Goal: Task Accomplishment & Management: Manage account settings

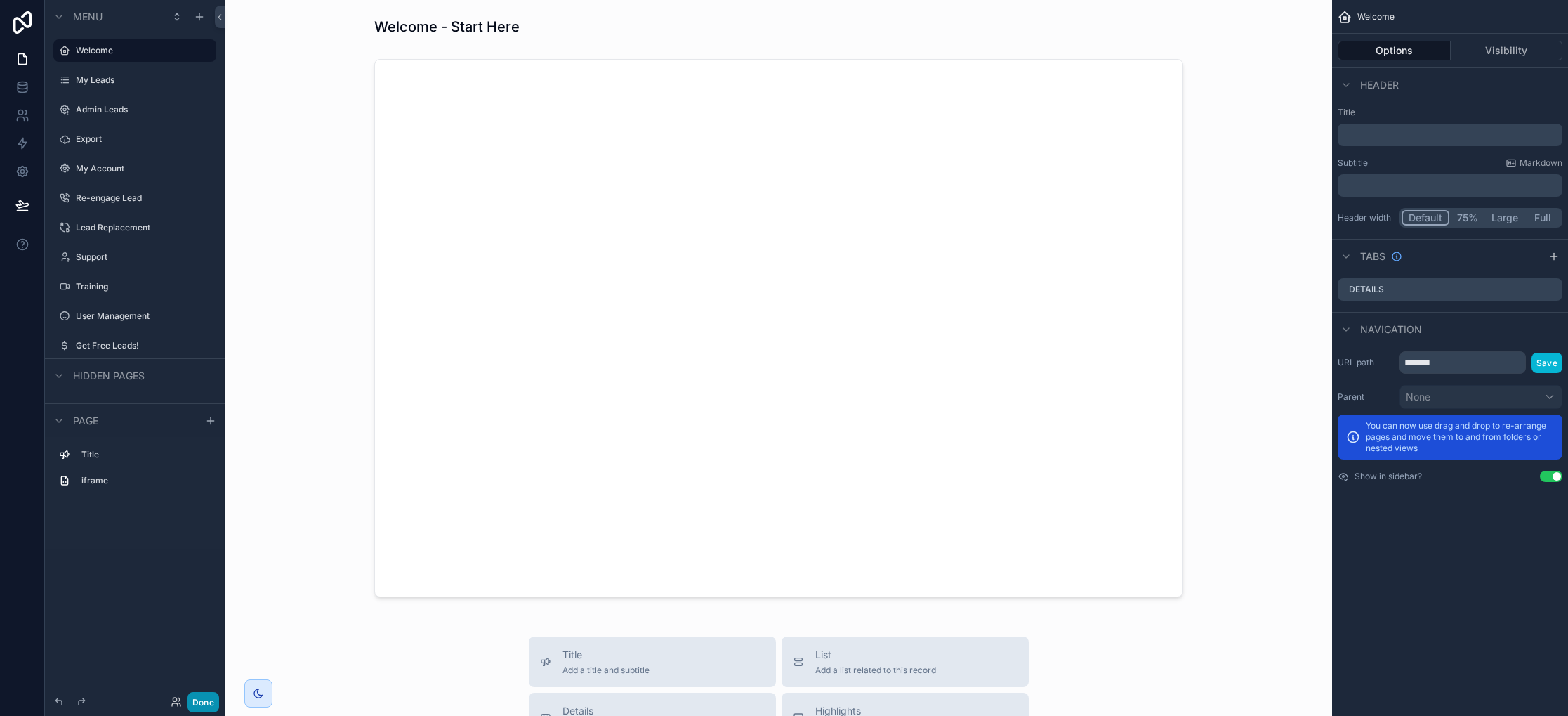
click at [211, 703] on button "Done" at bounding box center [204, 703] width 32 height 21
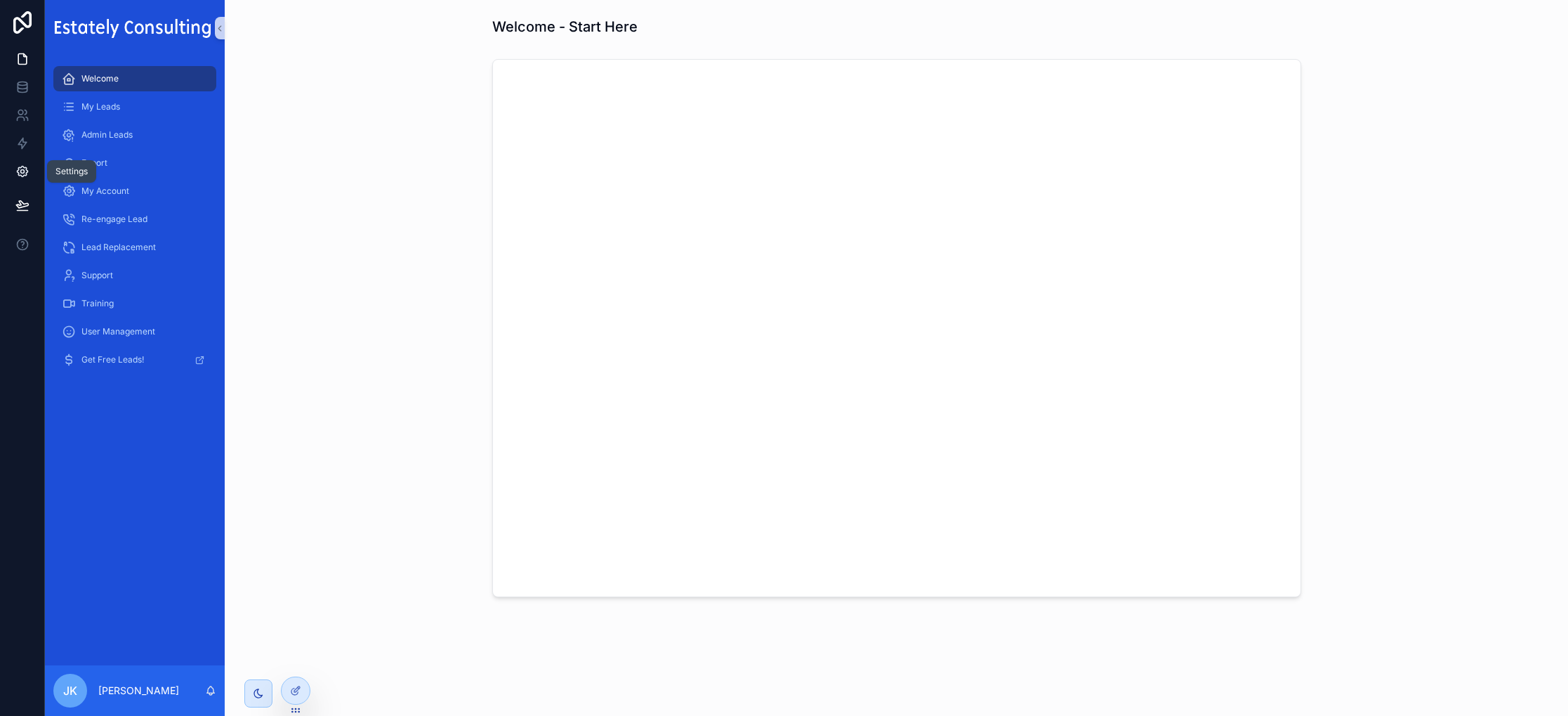
click at [28, 176] on icon at bounding box center [23, 172] width 14 height 14
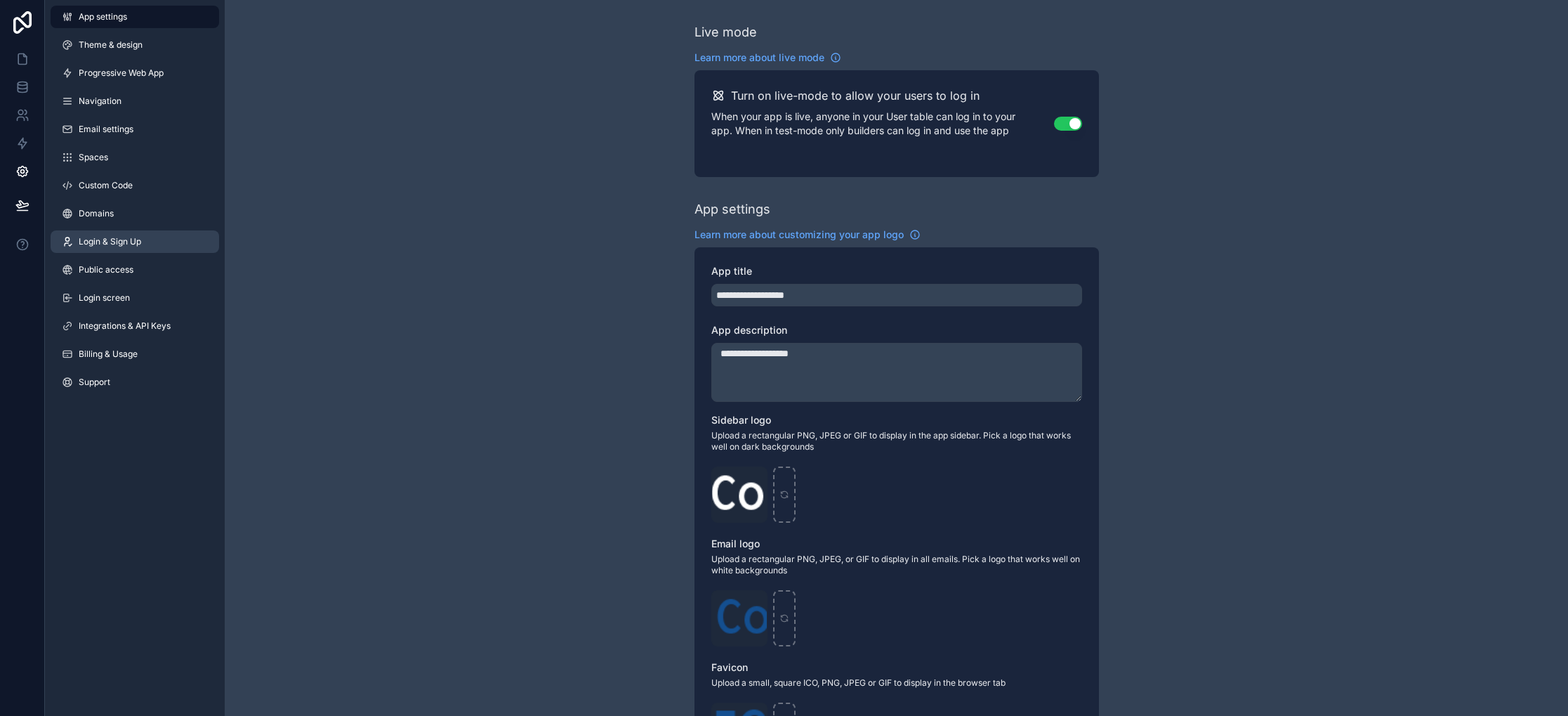
click at [120, 232] on link "Login & Sign Up" at bounding box center [135, 242] width 169 height 22
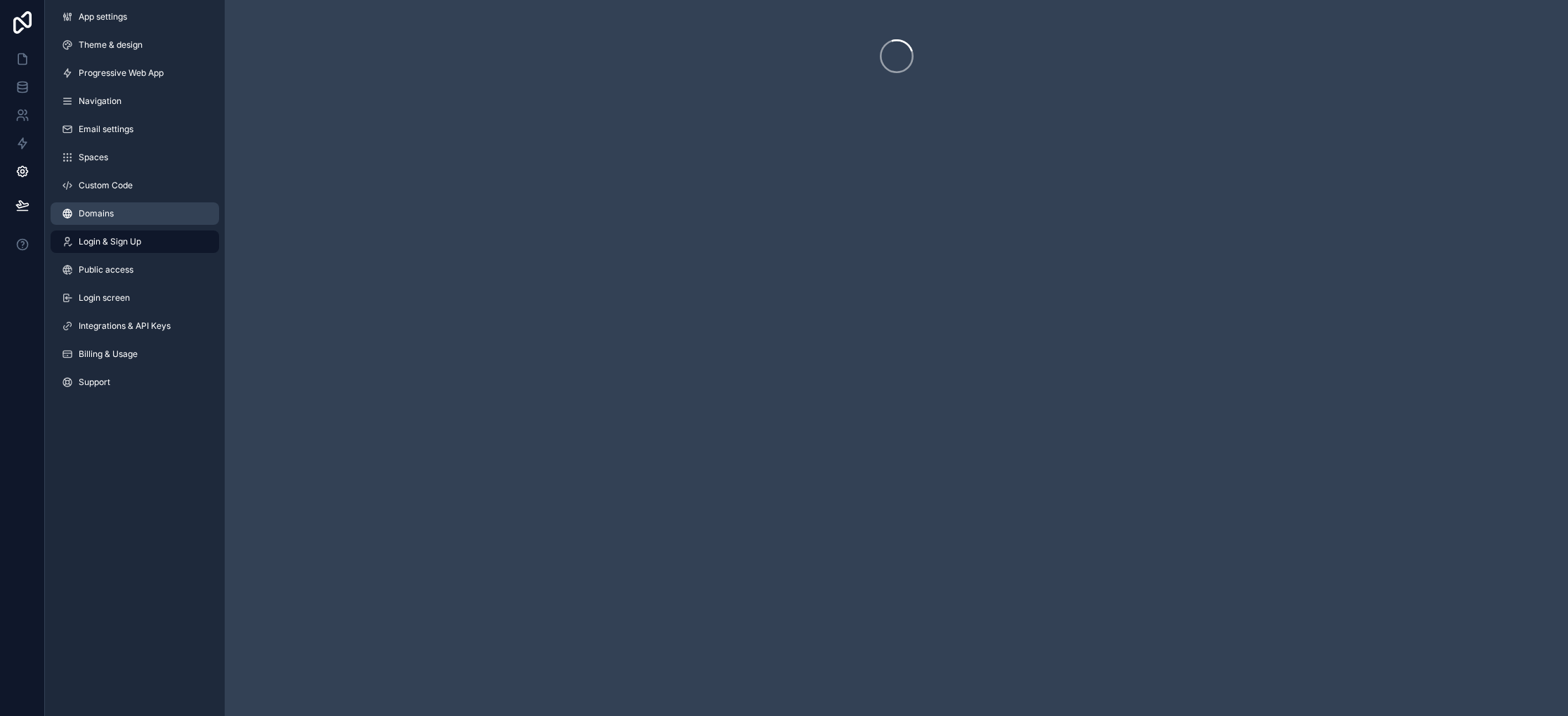
click at [122, 218] on link "Domains" at bounding box center [135, 213] width 169 height 22
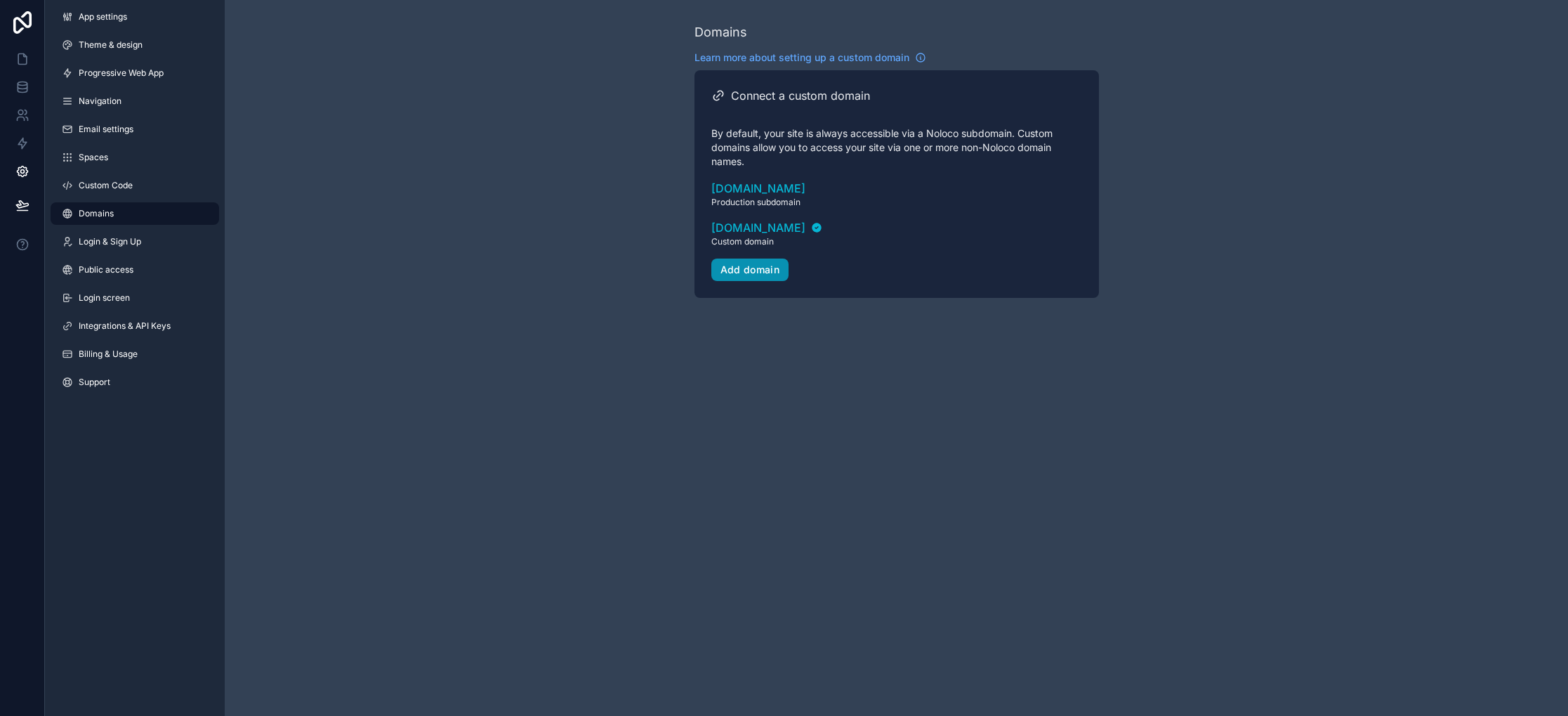
click at [745, 268] on div "Add domain" at bounding box center [750, 270] width 59 height 13
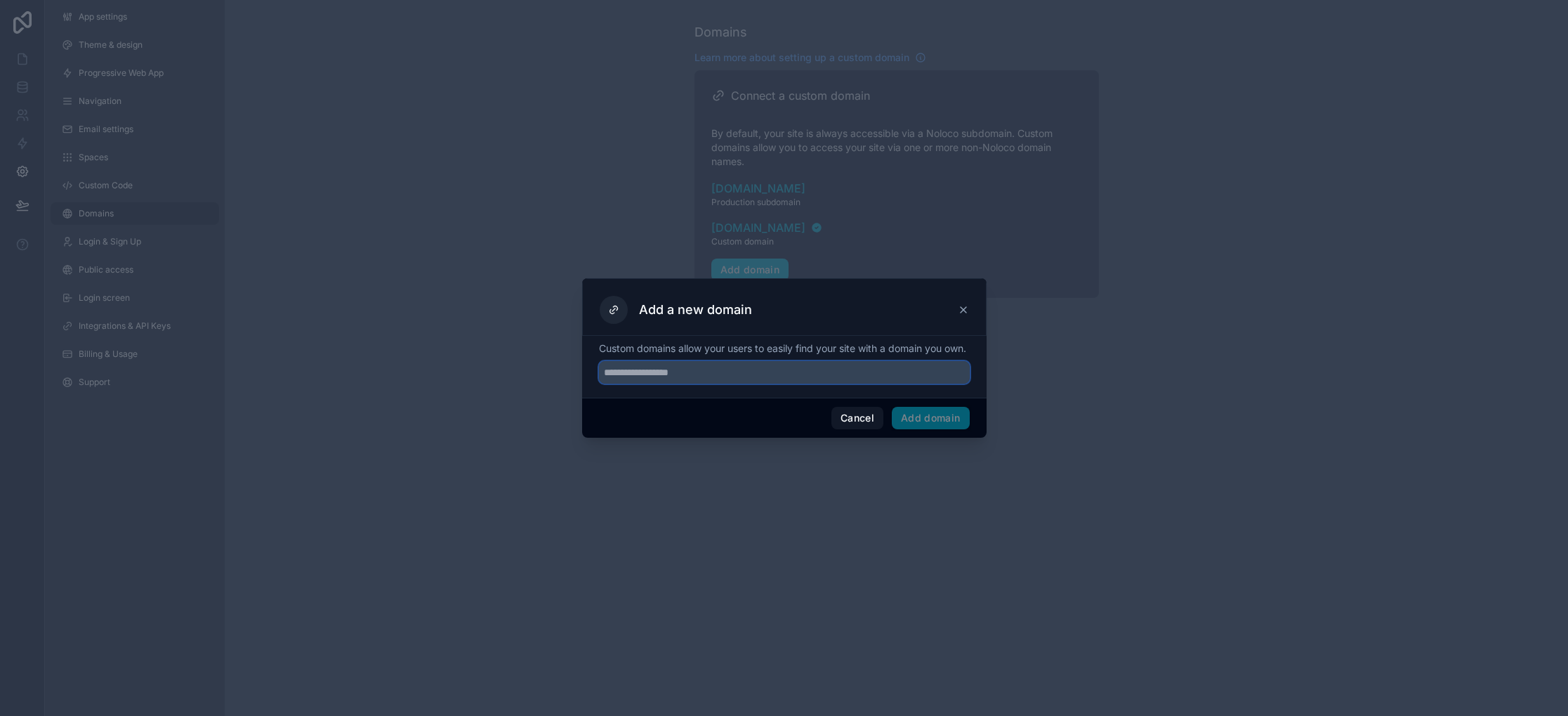
click at [737, 379] on input "text" at bounding box center [784, 372] width 371 height 22
type input "**********"
click at [927, 423] on button "Add domain" at bounding box center [931, 417] width 78 height 22
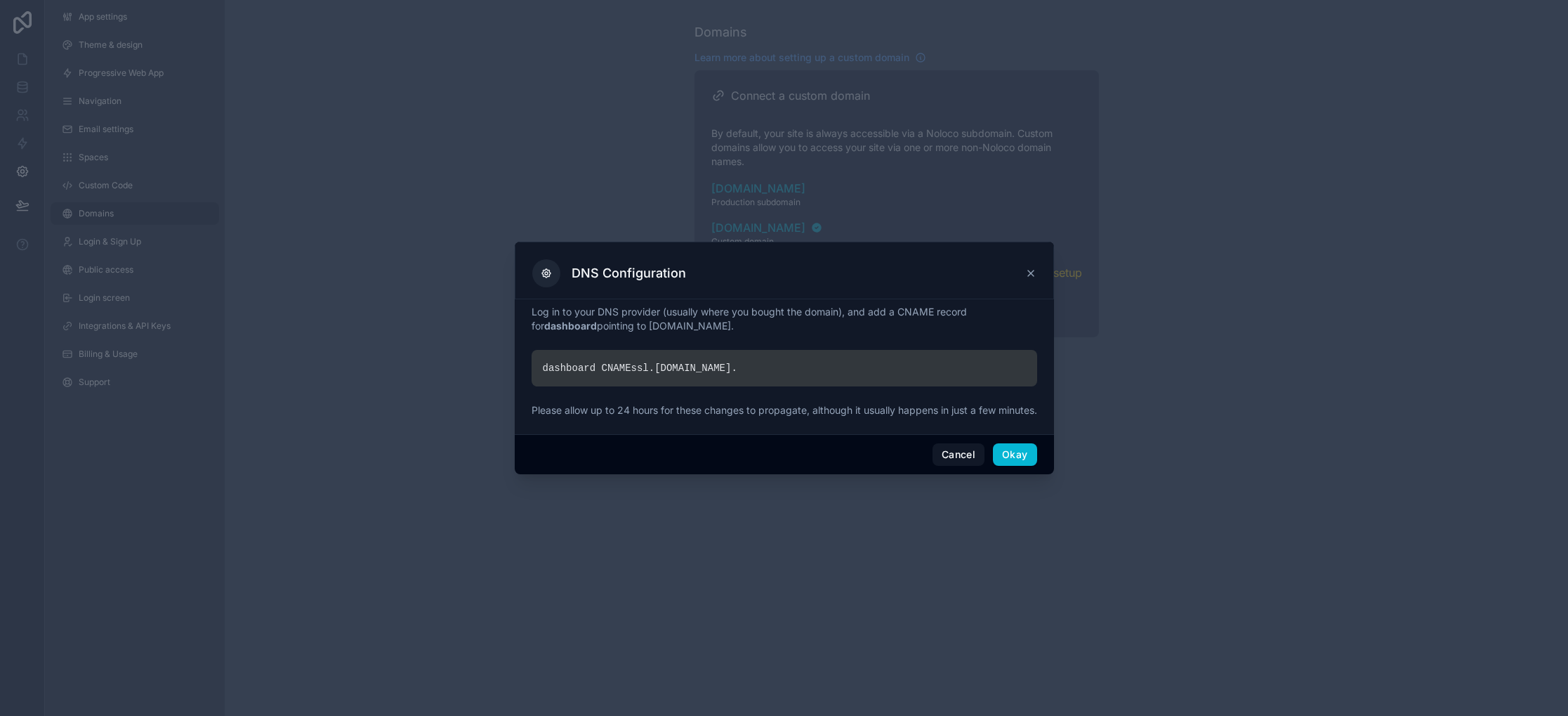
click at [688, 364] on div "dashboard CNAME ssl. [DOMAIN_NAME] ." at bounding box center [784, 368] width 505 height 36
copy div "dashboard CNAME ssl. [DOMAIN_NAME] ."
click at [1018, 463] on button "Okay" at bounding box center [1014, 455] width 44 height 22
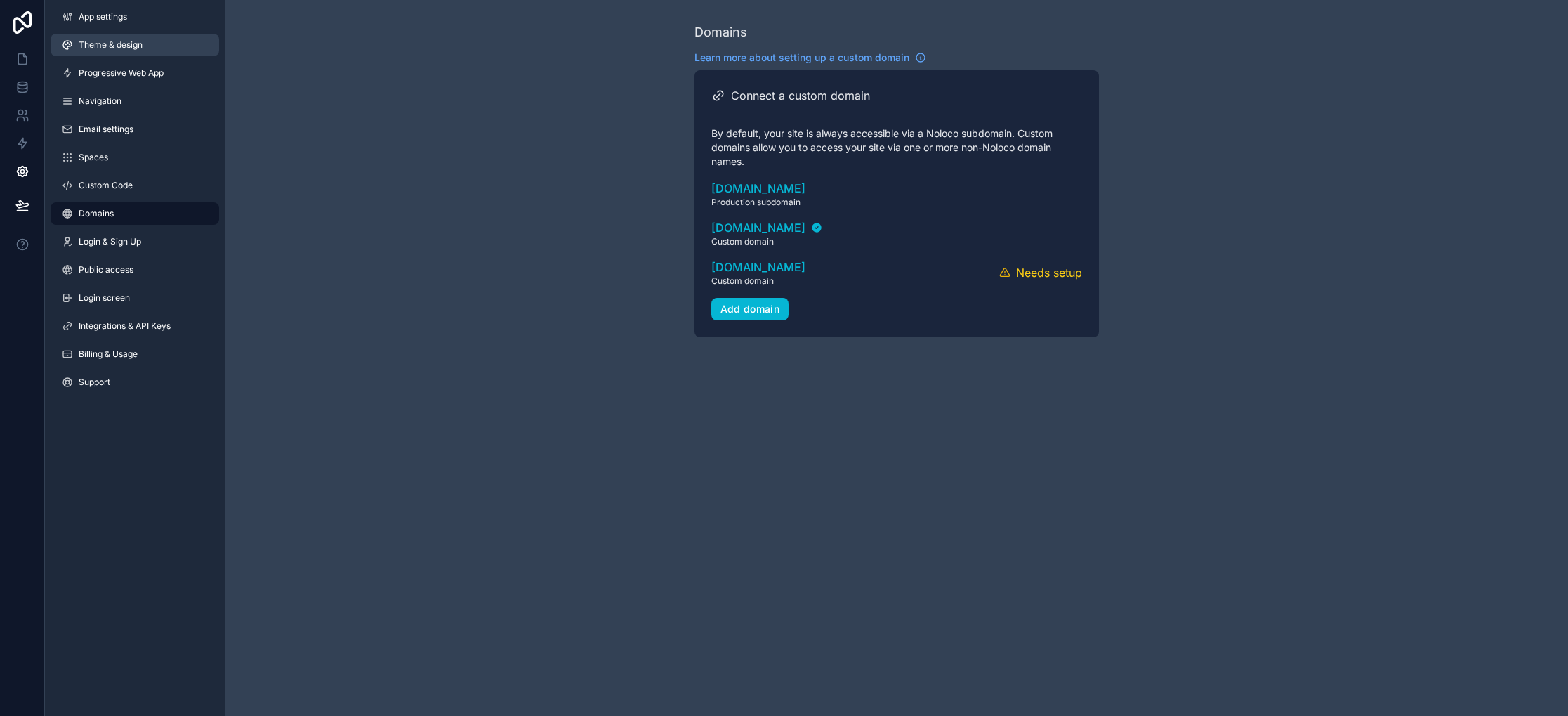
click at [105, 43] on span "Theme & design" at bounding box center [110, 45] width 64 height 11
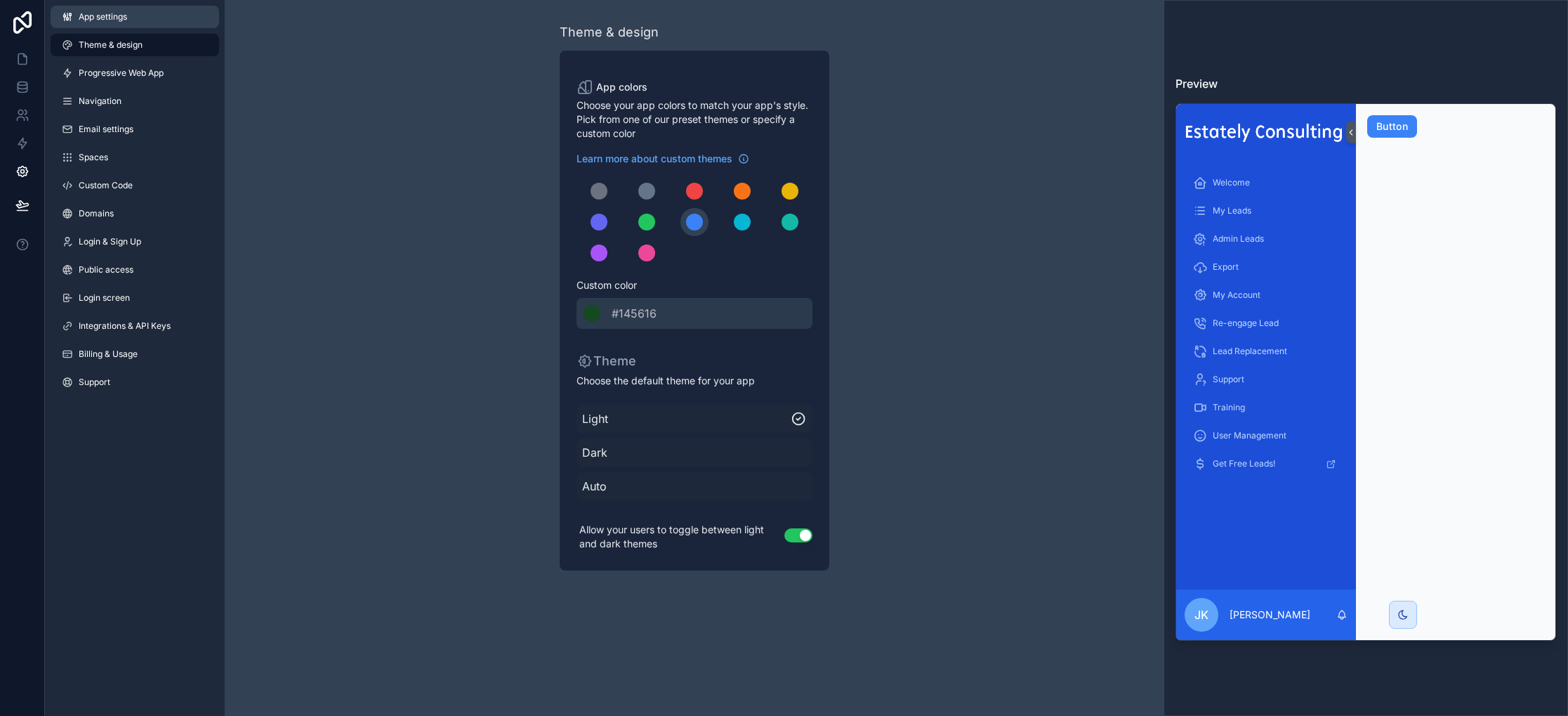
click at [135, 23] on link "App settings" at bounding box center [135, 17] width 169 height 22
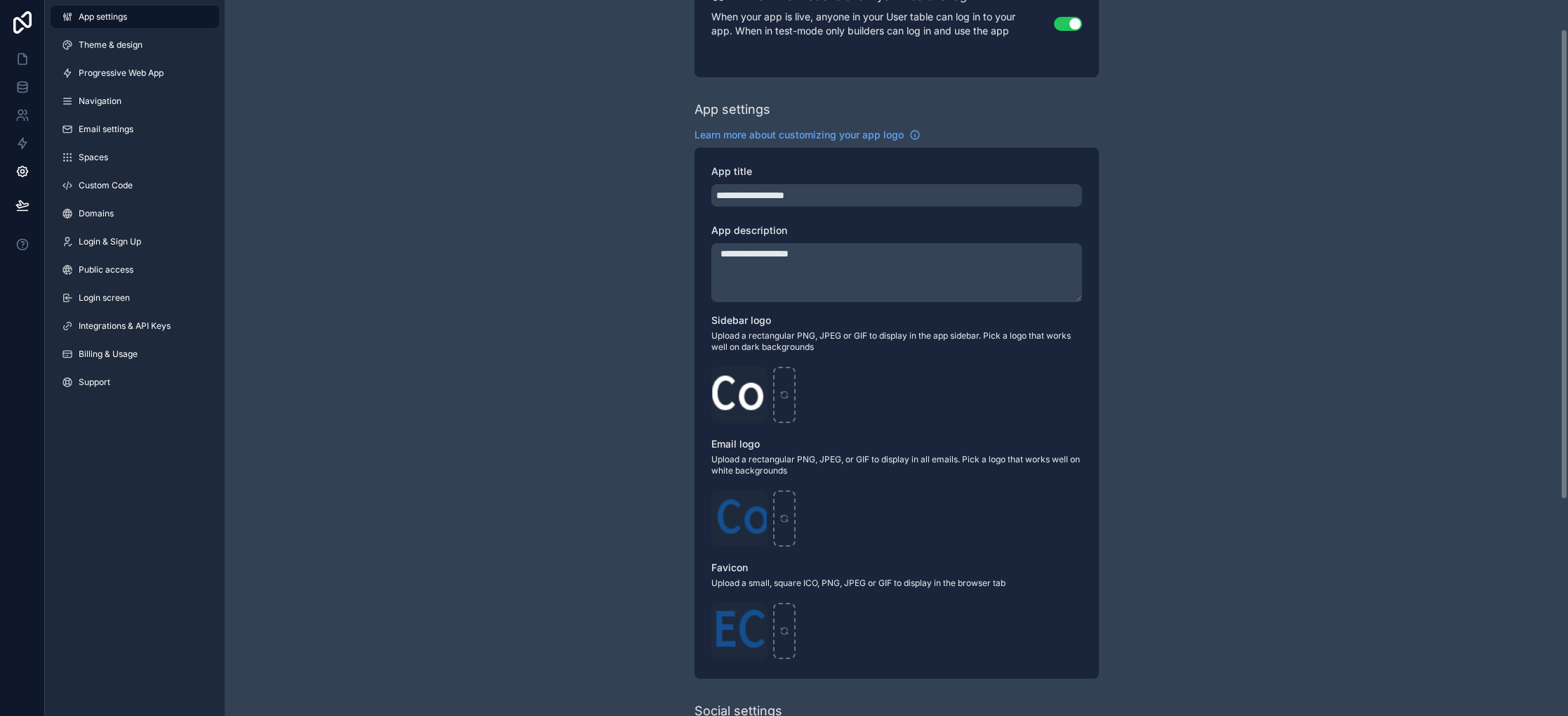
scroll to position [100, 0]
click at [756, 617] on icon "scrollable content" at bounding box center [755, 615] width 11 height 11
click at [780, 590] on icon "button" at bounding box center [785, 589] width 11 height 11
click at [758, 503] on icon "scrollable content" at bounding box center [755, 503] width 6 height 6
click at [783, 479] on icon "button" at bounding box center [785, 477] width 11 height 11
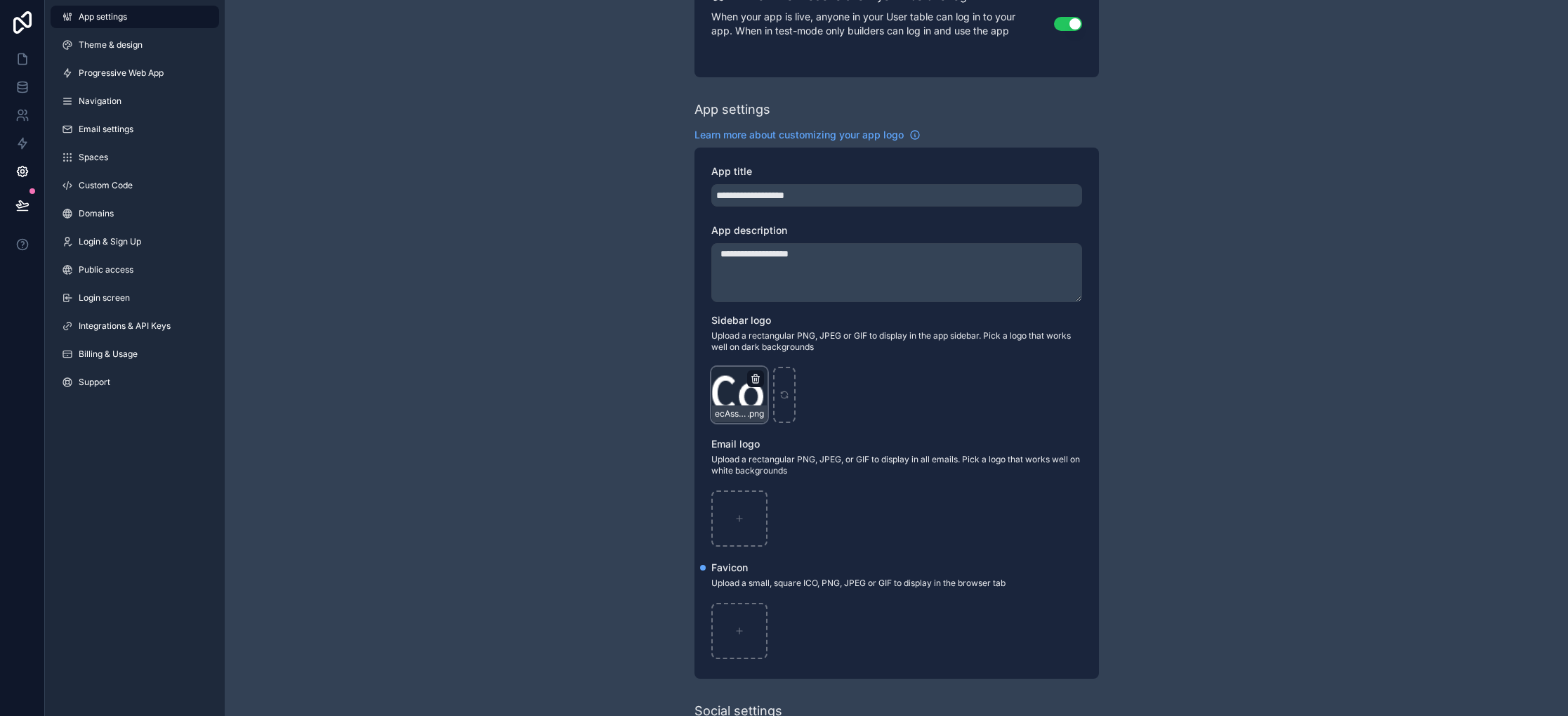
click at [755, 376] on icon "scrollable content" at bounding box center [755, 376] width 8 height 0
click at [780, 351] on icon "button" at bounding box center [785, 353] width 11 height 11
click at [741, 619] on div "scrollable content" at bounding box center [739, 630] width 56 height 56
type input "**********"
click at [741, 642] on div "scrollable content" at bounding box center [739, 649] width 55 height 17
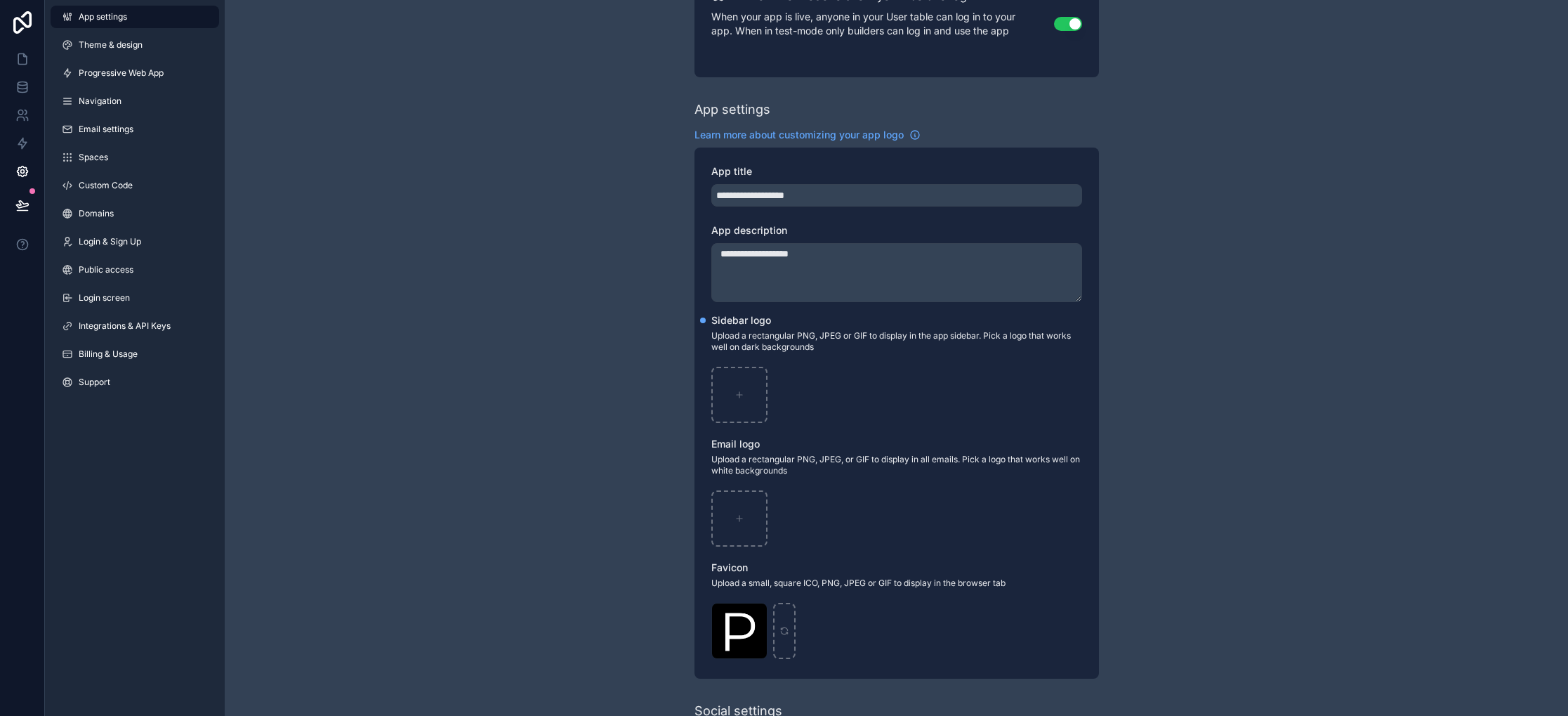
click at [844, 585] on span "Upload a small, square ICO, PNG, JPEG or GIF to display in the browser tab" at bounding box center [896, 583] width 371 height 11
click at [728, 516] on div "scrollable content" at bounding box center [739, 518] width 56 height 56
type input "**********"
click at [740, 400] on div "scrollable content" at bounding box center [739, 394] width 56 height 56
type input "**********"
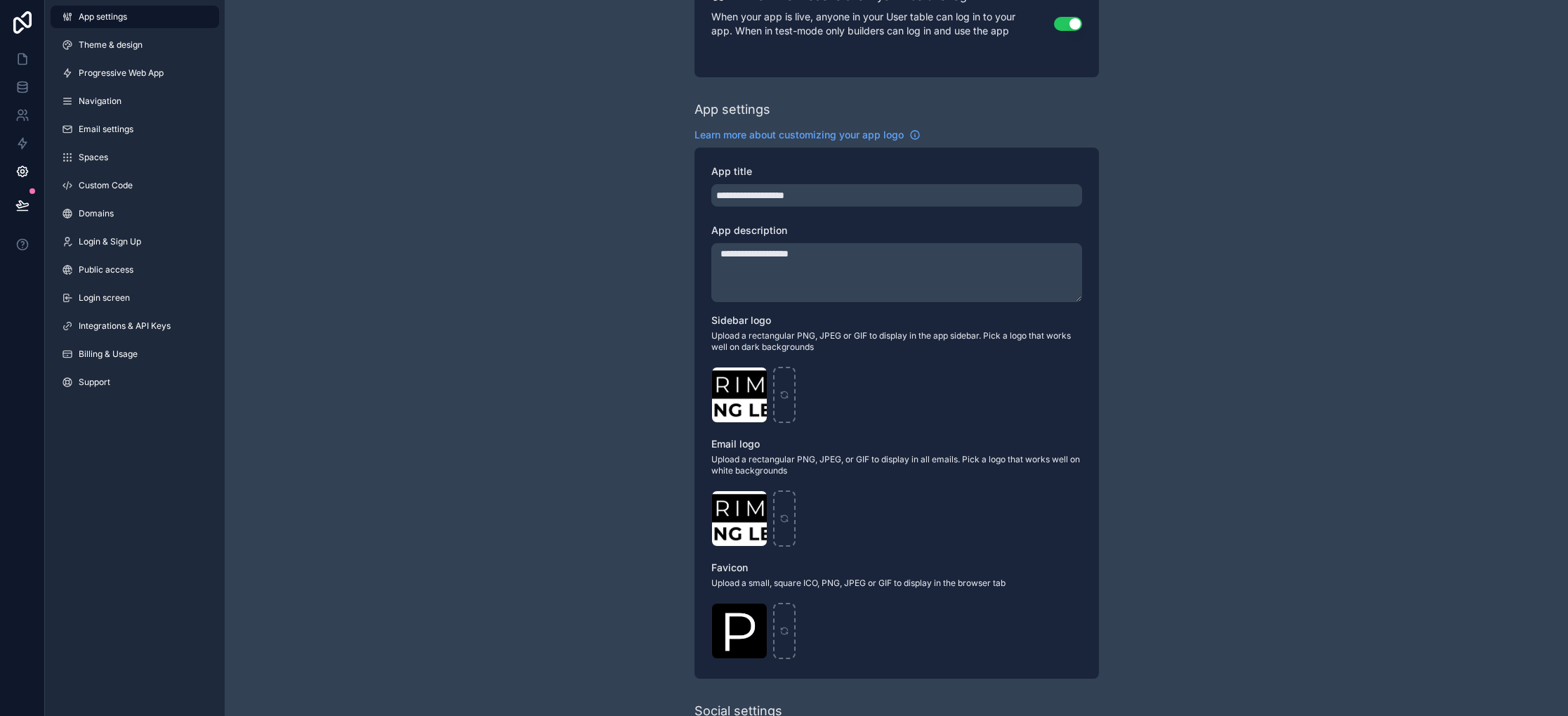
click at [831, 207] on div "**********" at bounding box center [896, 413] width 405 height 531
click at [832, 199] on input "**********" at bounding box center [896, 195] width 371 height 22
type input "**********"
type textarea "**********"
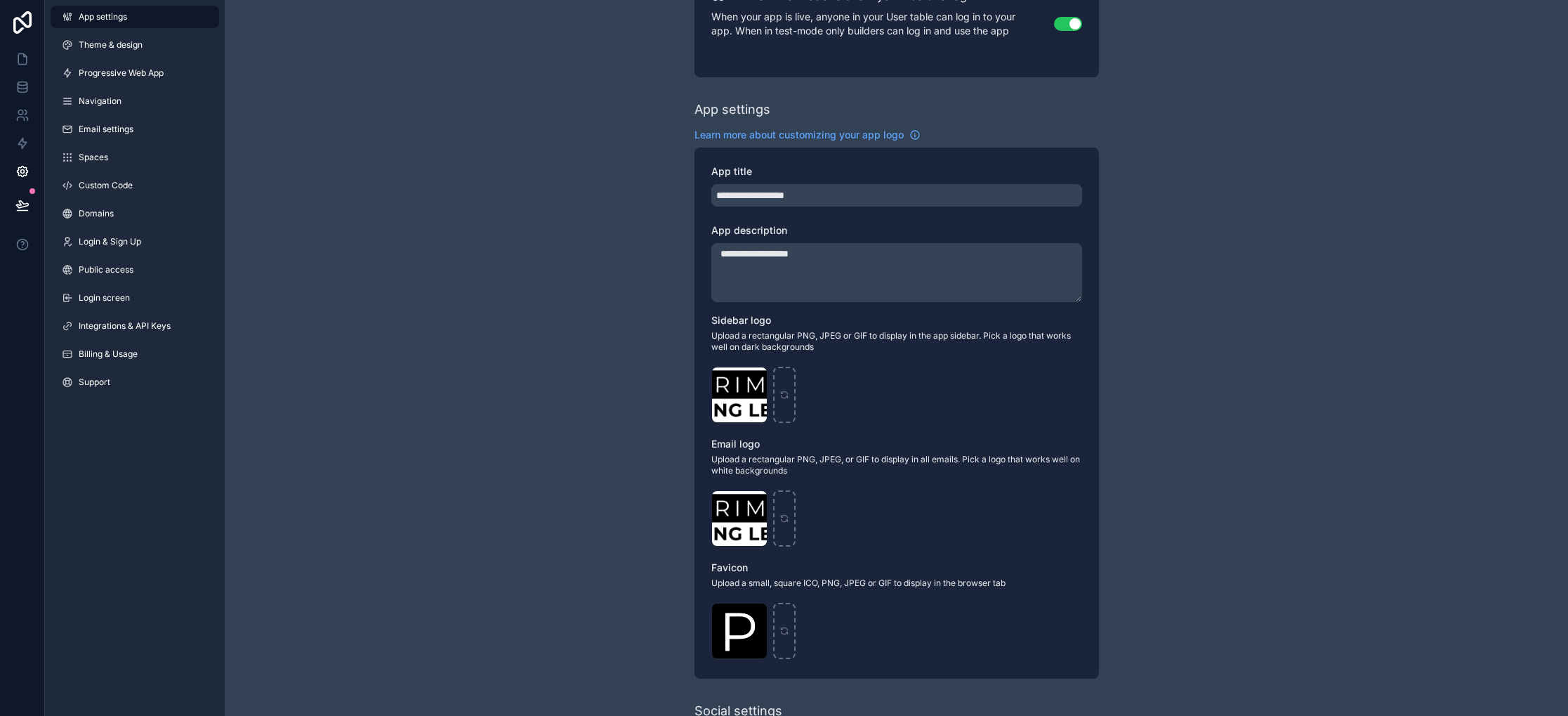
click at [1228, 345] on div "**********" at bounding box center [896, 444] width 1343 height 1087
click at [571, 371] on div "**********" at bounding box center [896, 444] width 1343 height 1087
click at [17, 50] on link at bounding box center [22, 59] width 44 height 28
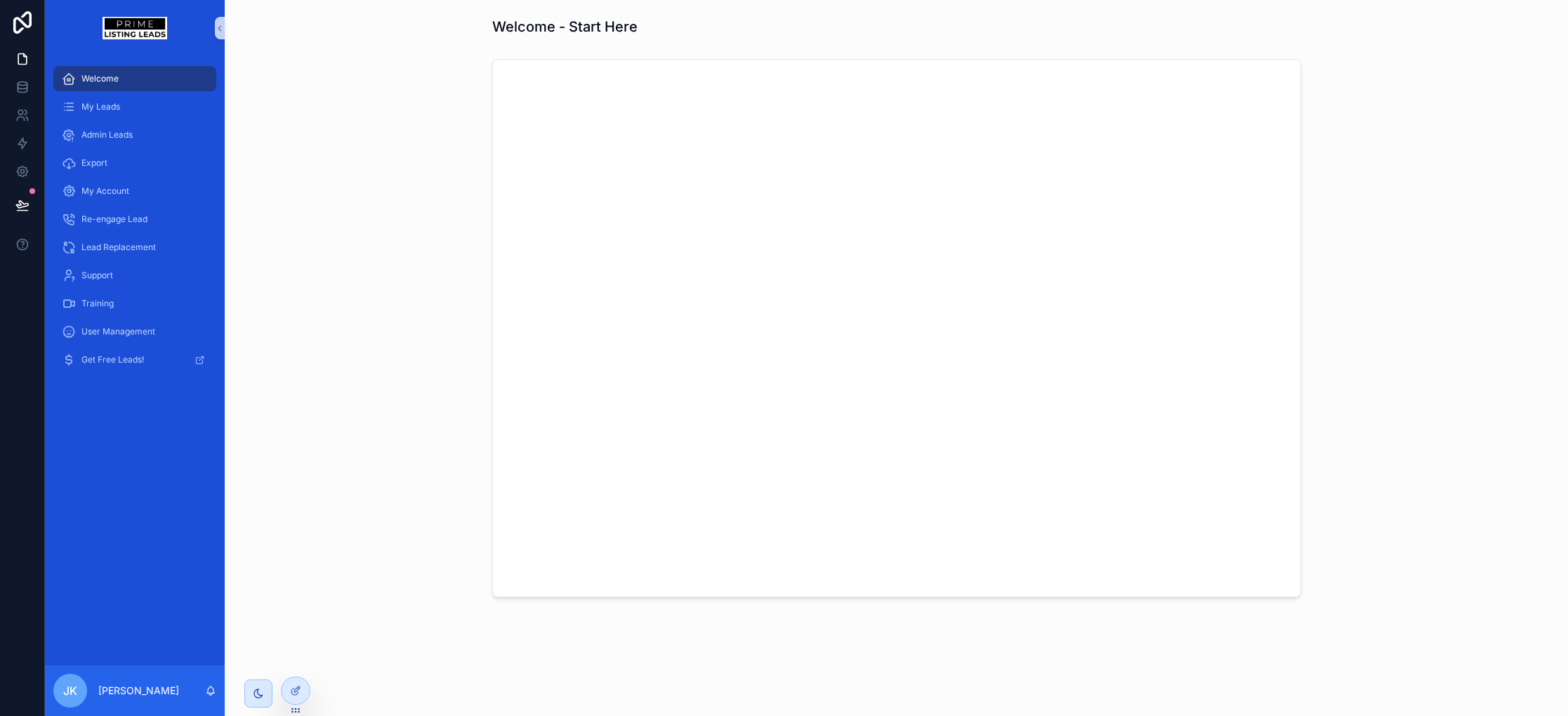
click at [146, 28] on img "scrollable content" at bounding box center [134, 28] width 64 height 22
click at [22, 93] on icon at bounding box center [23, 87] width 14 height 14
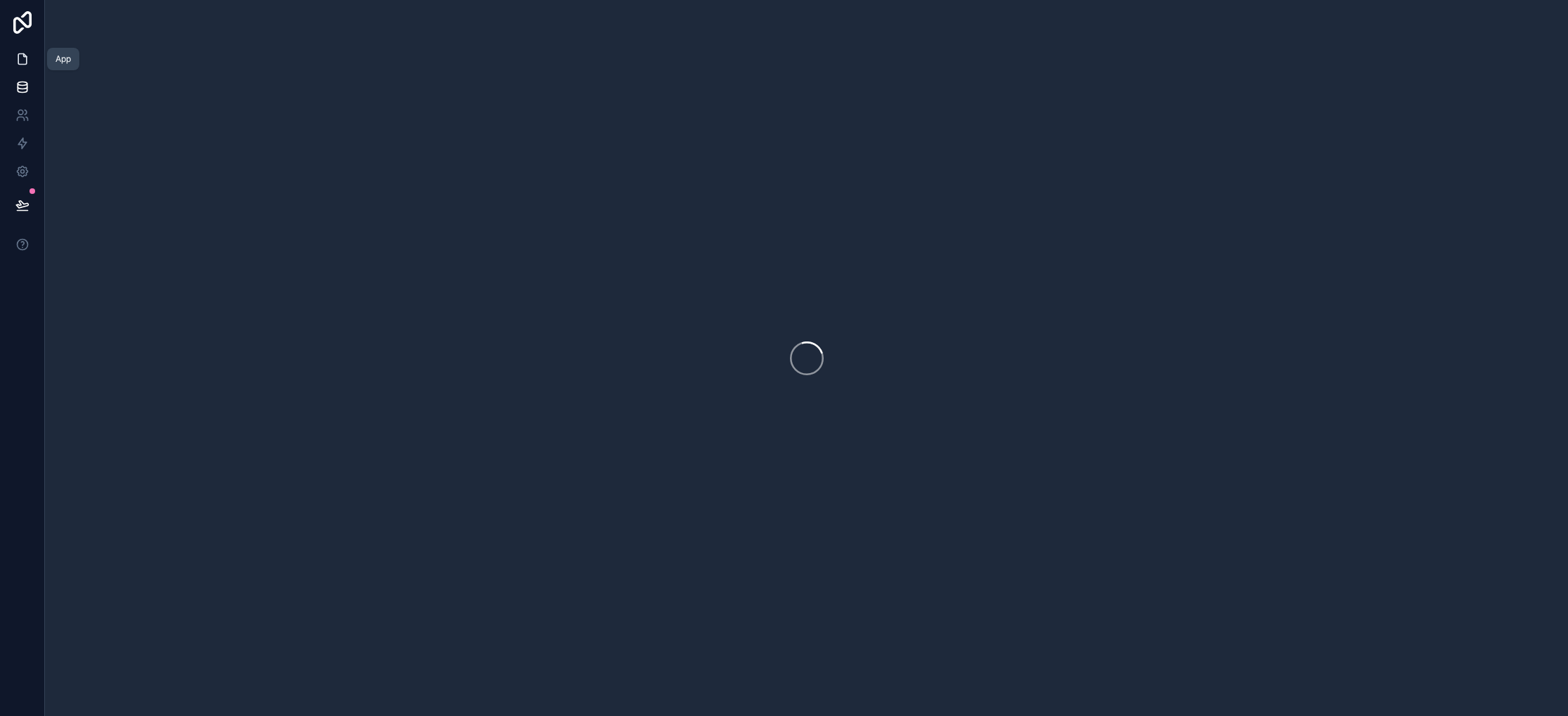
click at [16, 55] on icon at bounding box center [23, 59] width 14 height 14
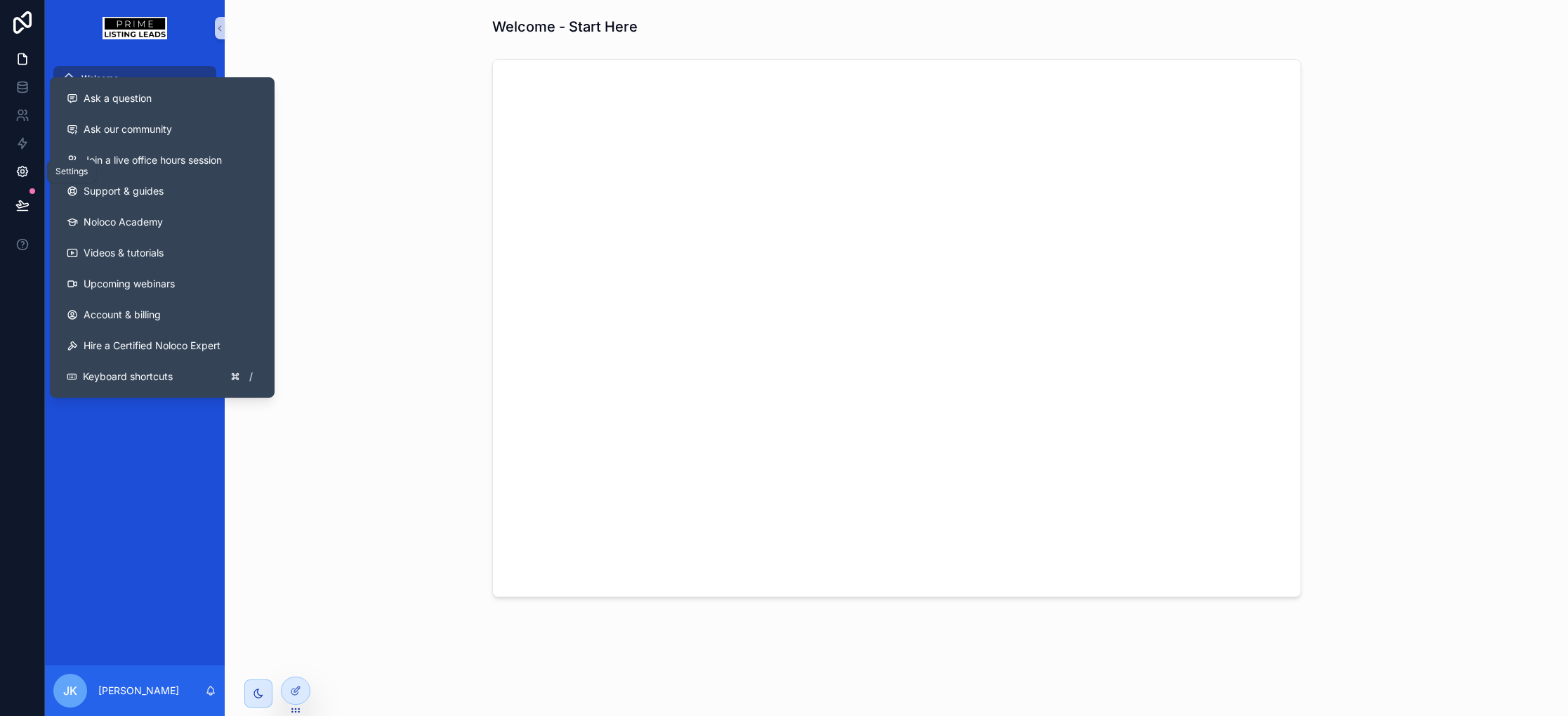
click at [24, 173] on icon at bounding box center [23, 172] width 14 height 14
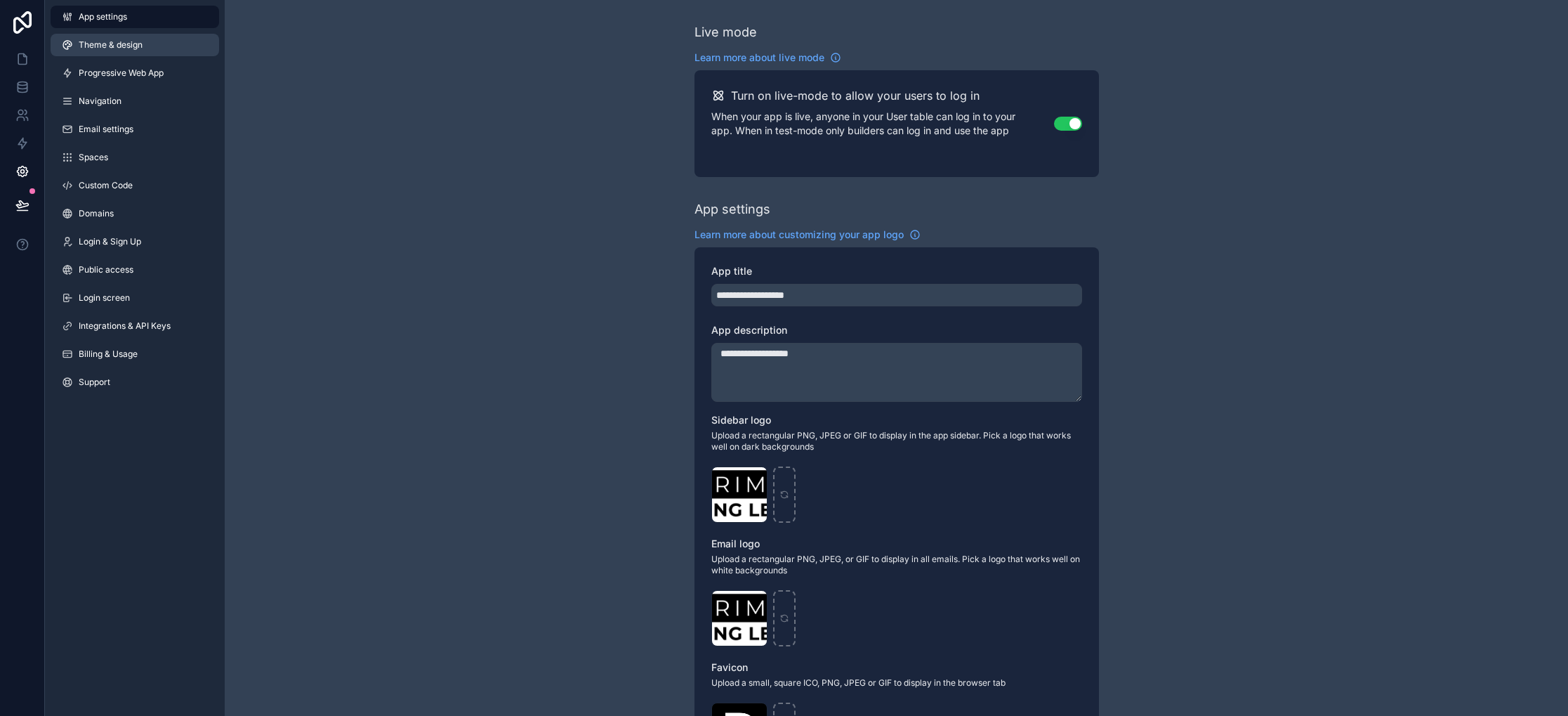
click at [118, 53] on link "Theme & design" at bounding box center [135, 45] width 169 height 22
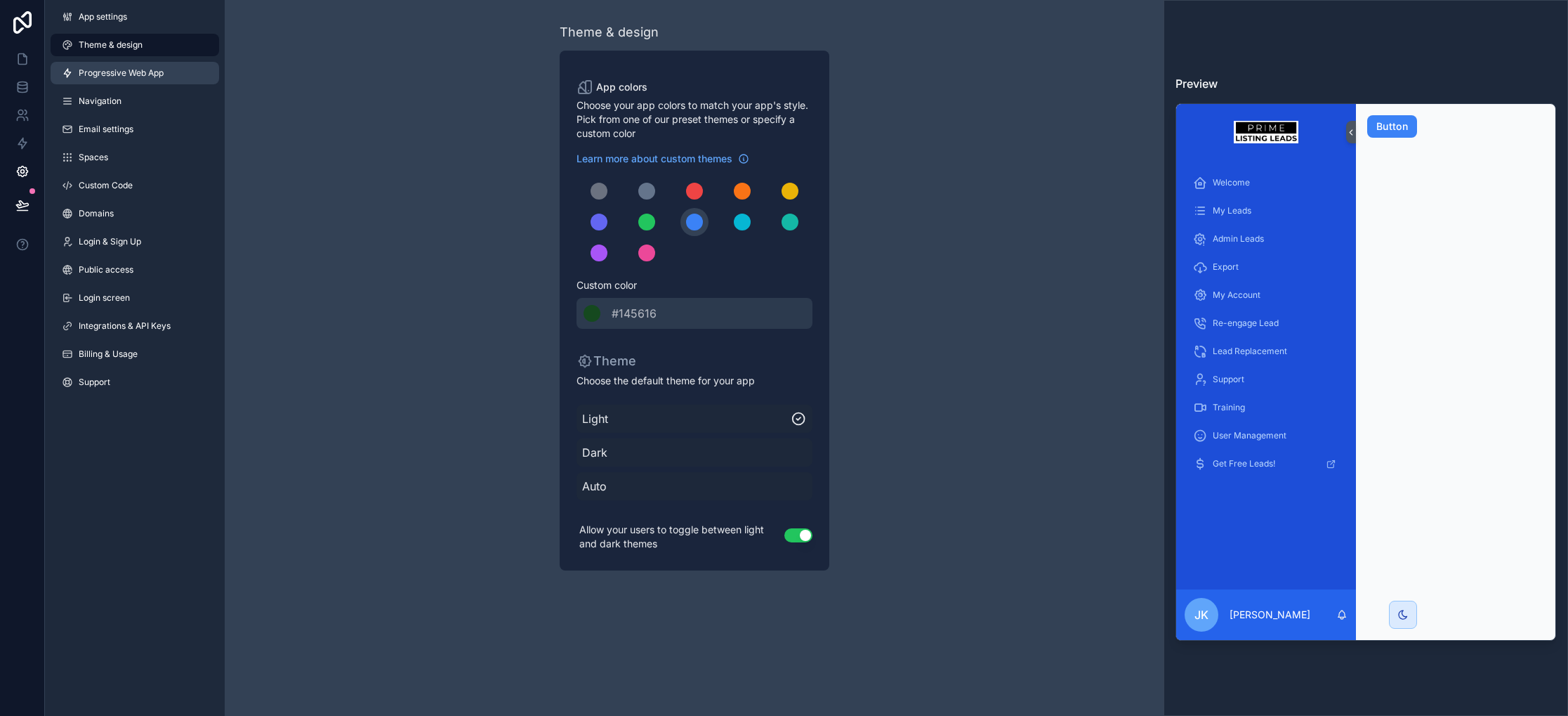
click at [161, 82] on link "Progressive Web App" at bounding box center [135, 73] width 169 height 22
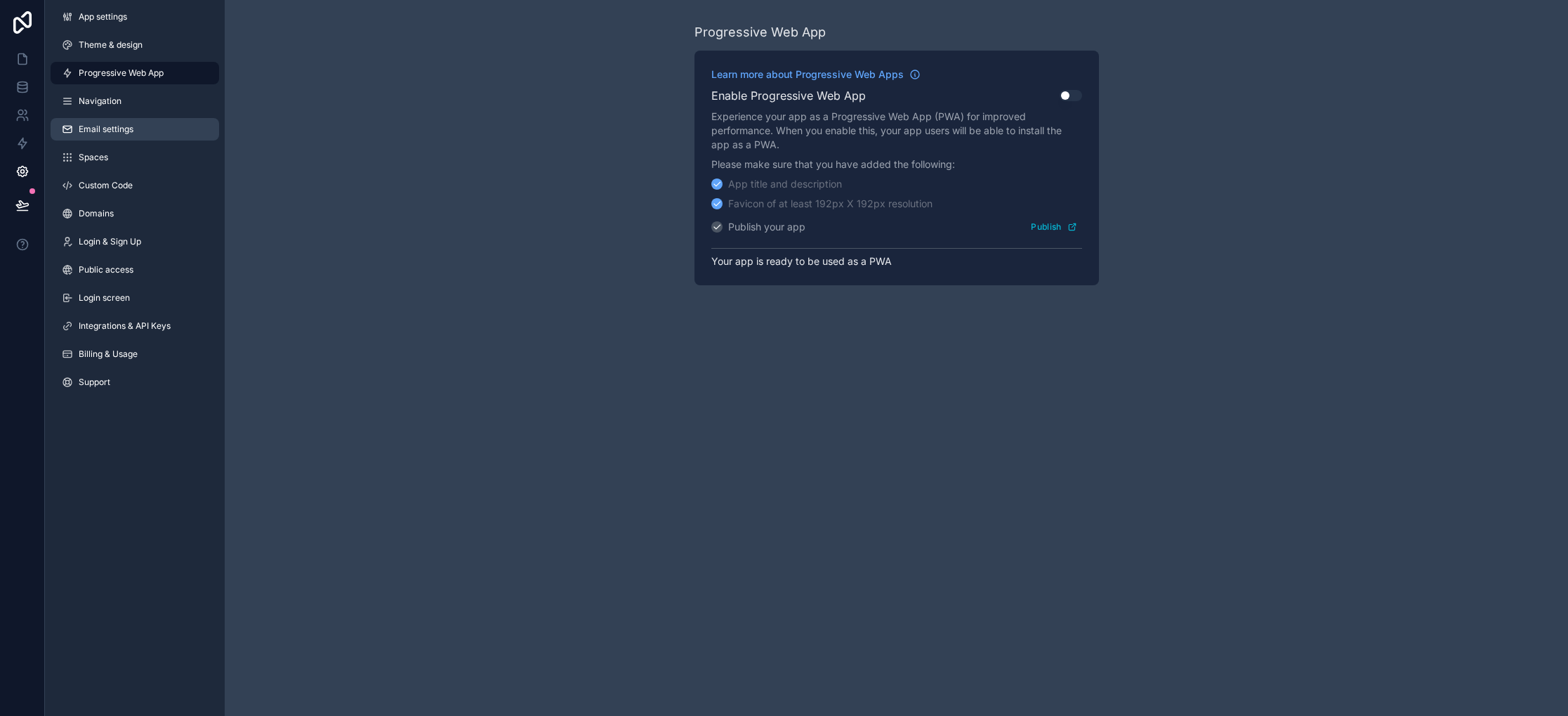
click at [135, 131] on link "Email settings" at bounding box center [135, 129] width 169 height 22
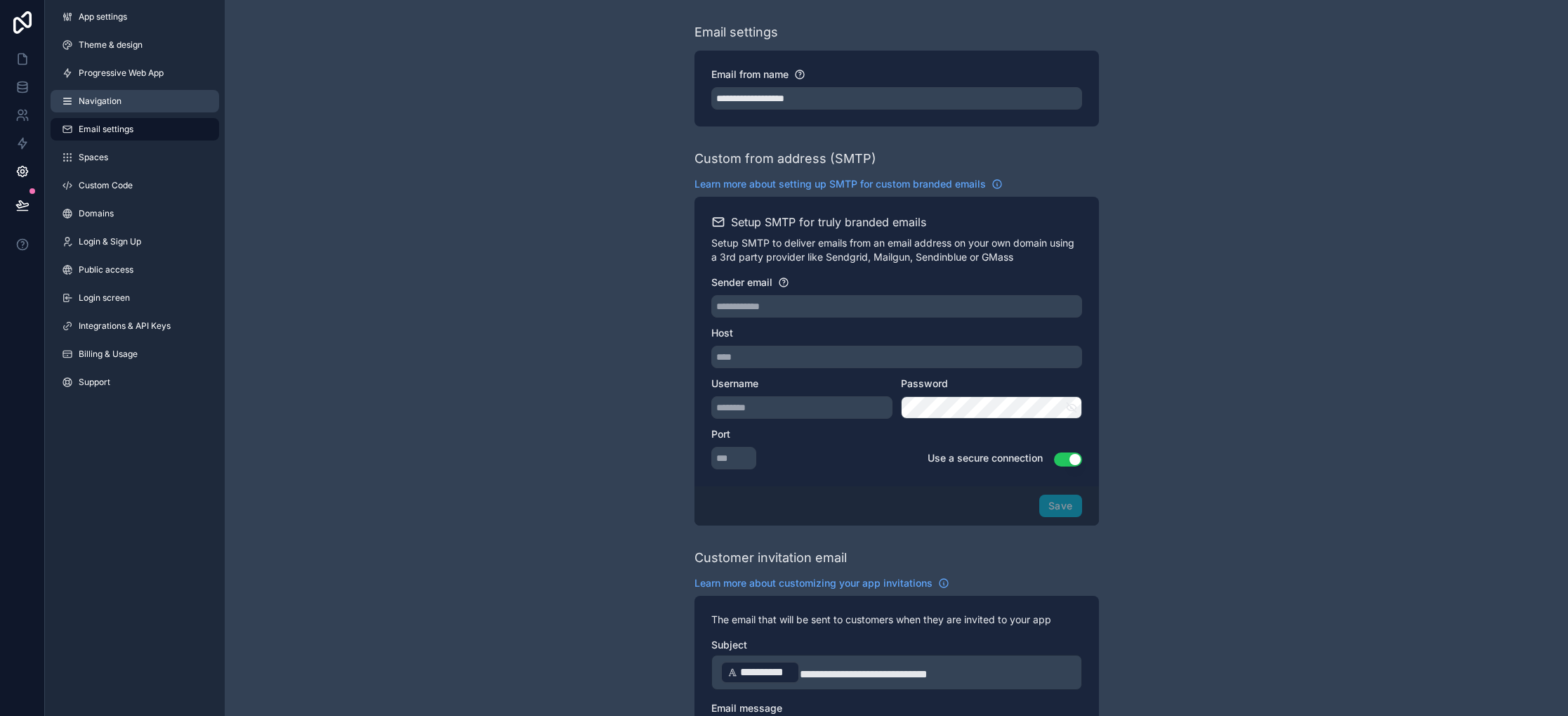
click at [137, 103] on link "Navigation" at bounding box center [135, 101] width 169 height 22
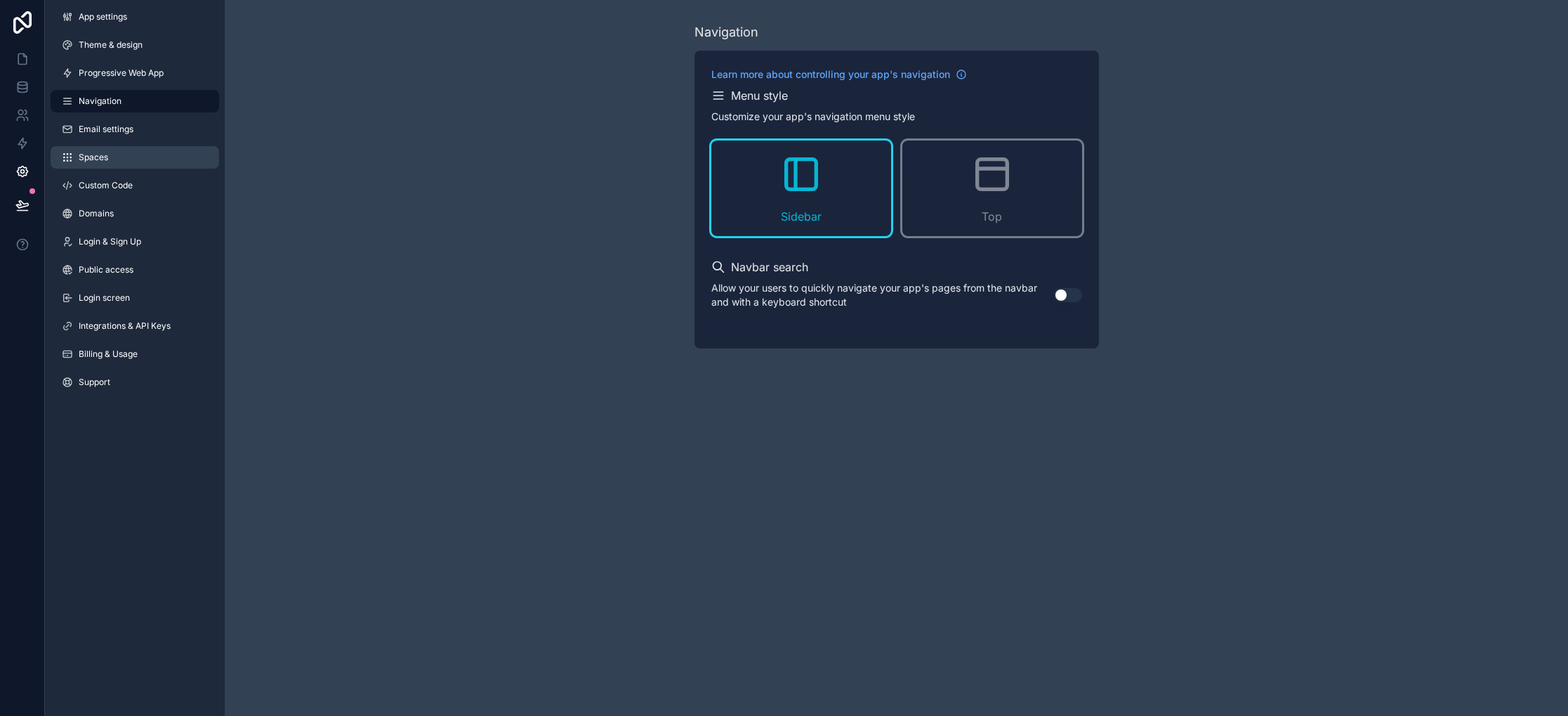
click at [135, 158] on link "Spaces" at bounding box center [135, 157] width 169 height 22
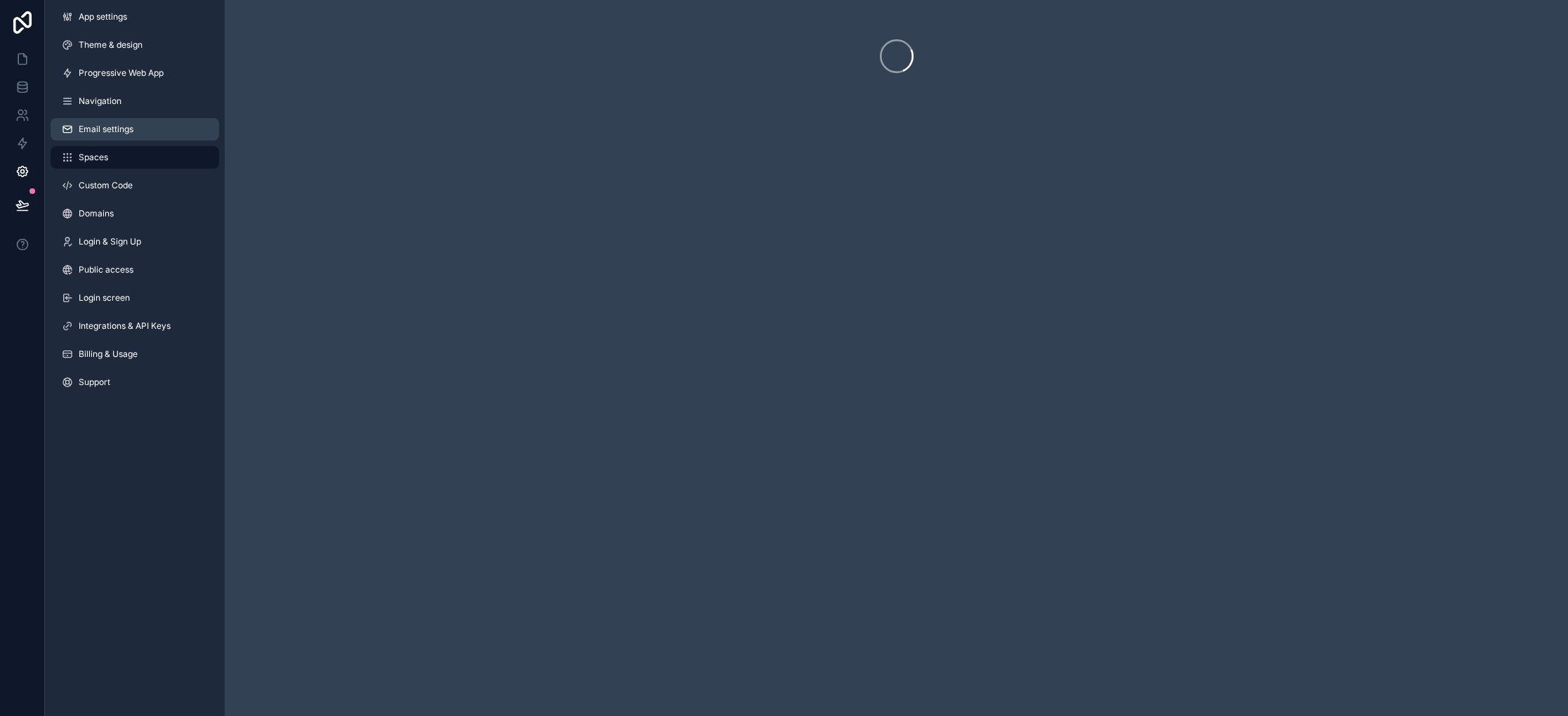
click at [128, 122] on link "Email settings" at bounding box center [135, 129] width 169 height 22
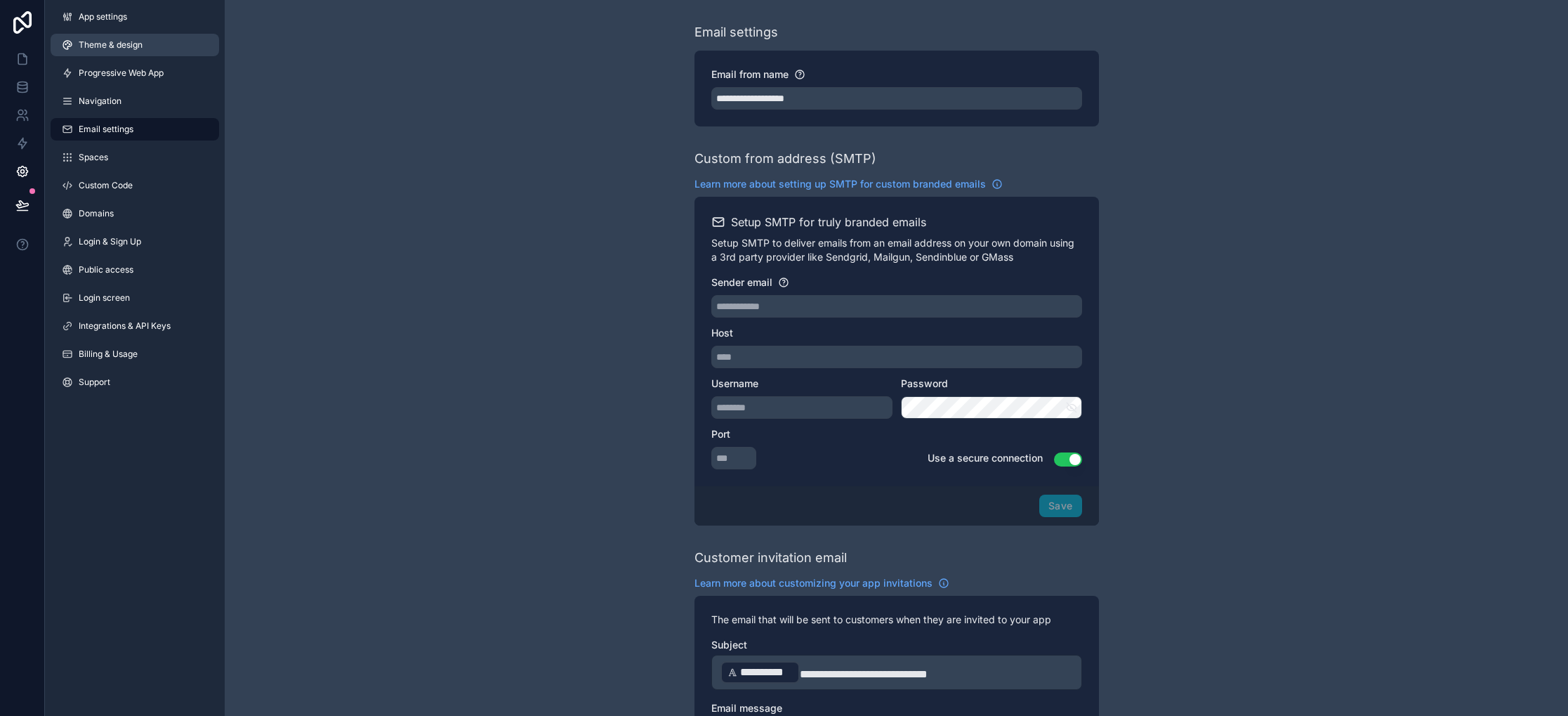
click at [127, 47] on span "Theme & design" at bounding box center [110, 45] width 64 height 11
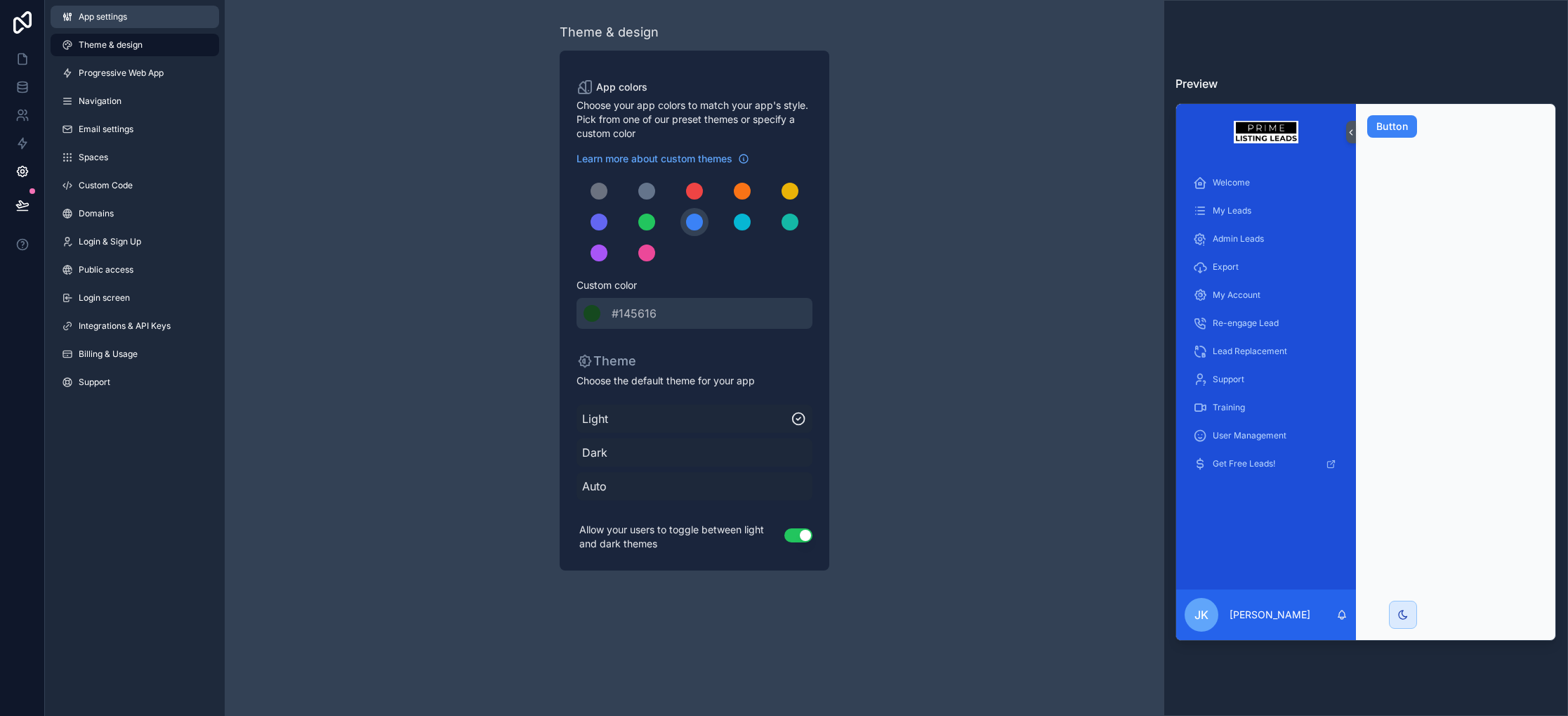
click at [128, 16] on link "App settings" at bounding box center [135, 17] width 169 height 22
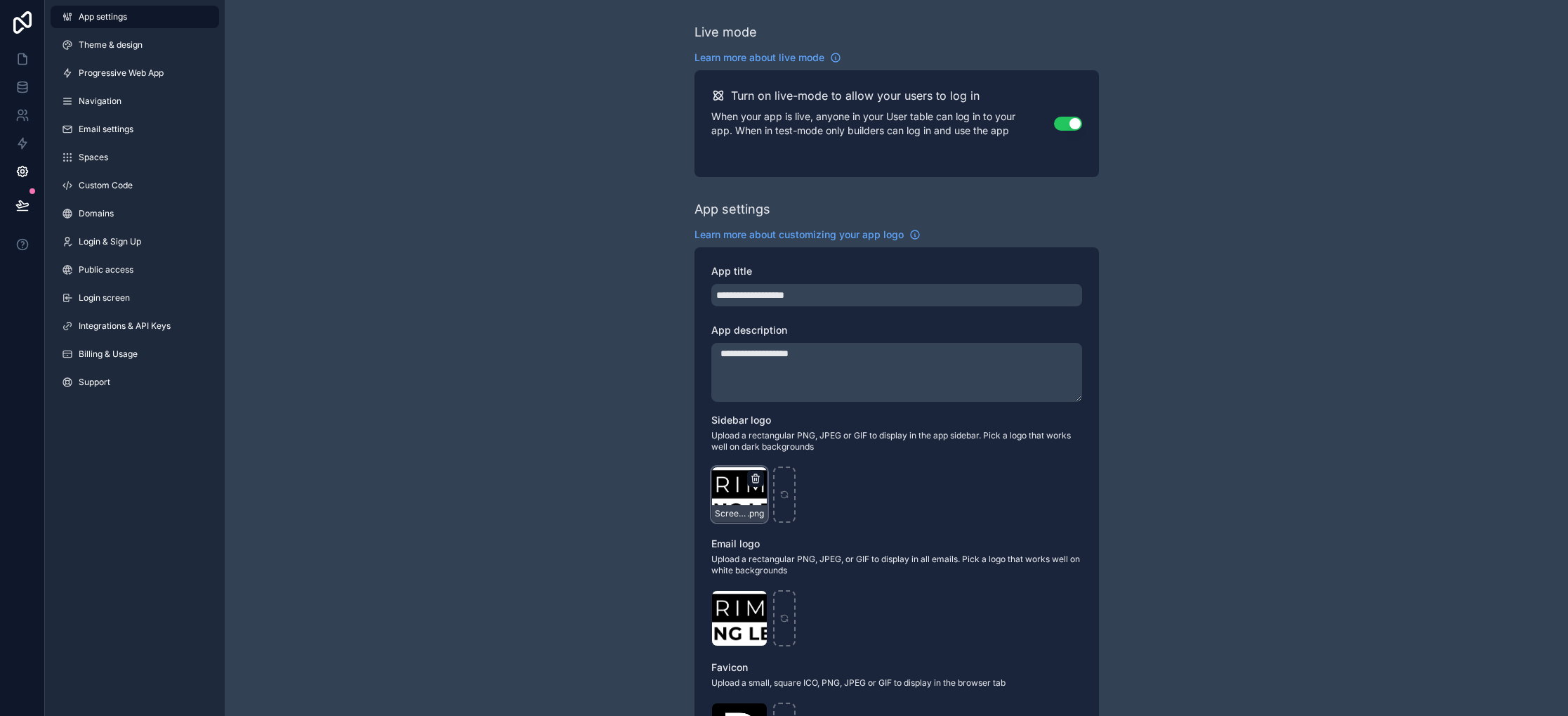
click at [759, 478] on icon "scrollable content" at bounding box center [755, 478] width 11 height 11
click at [778, 455] on div "Confirm delete?" at bounding box center [748, 452] width 112 height 17
click at [783, 455] on icon "button" at bounding box center [785, 453] width 11 height 11
click at [744, 490] on div "scrollable content" at bounding box center [739, 494] width 56 height 56
type input "**********"
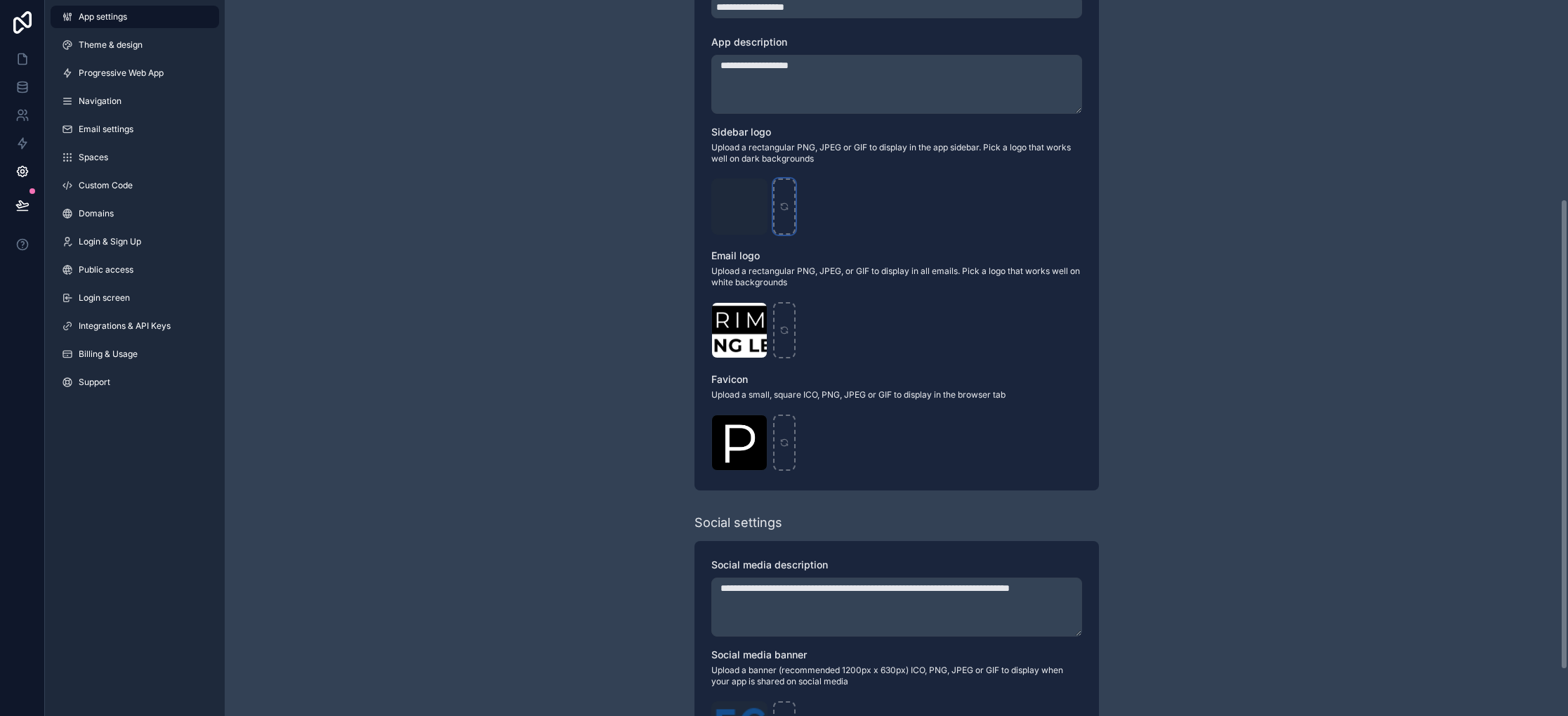
scroll to position [371, 0]
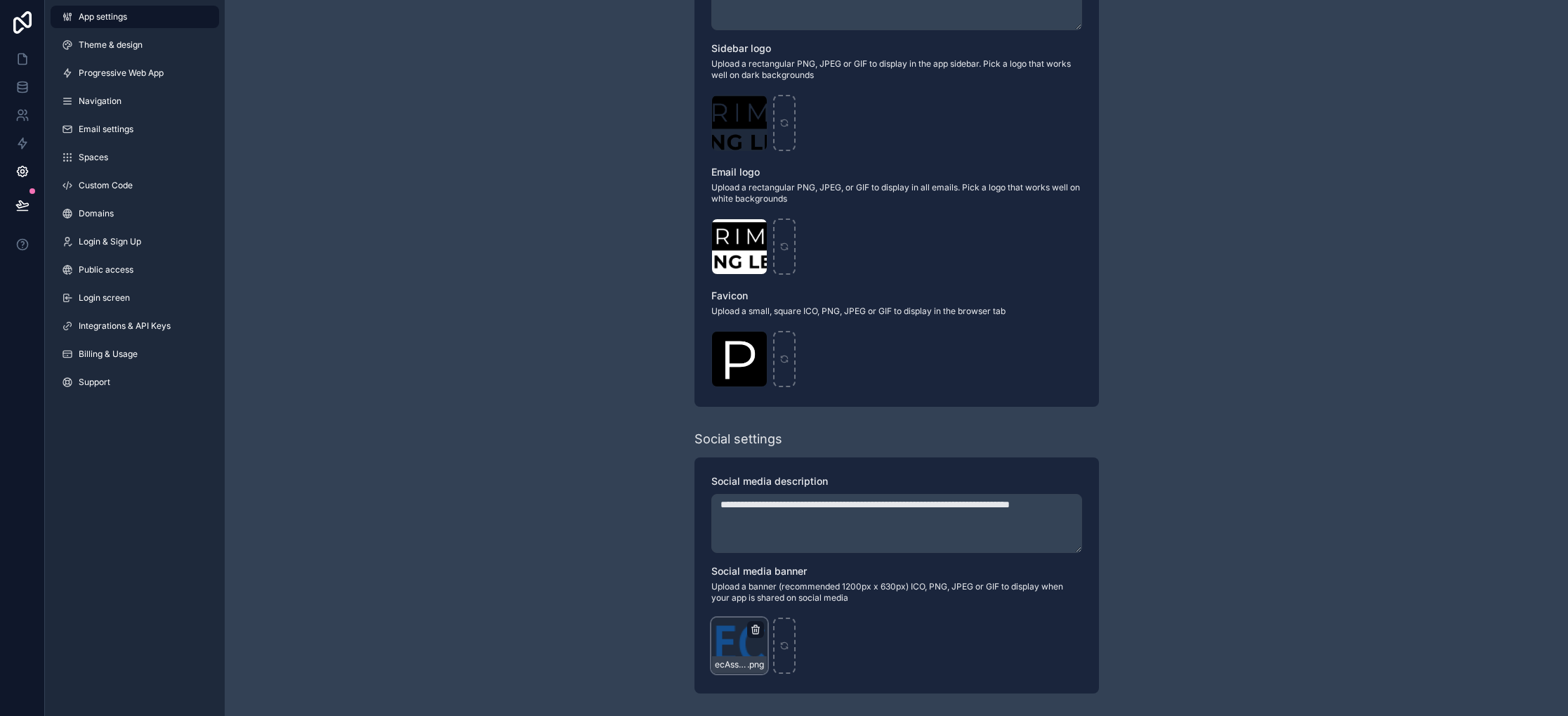
click at [756, 628] on icon "scrollable content" at bounding box center [755, 629] width 11 height 11
click at [779, 609] on icon "button" at bounding box center [785, 604] width 11 height 11
click at [607, 532] on div "**********" at bounding box center [896, 172] width 1343 height 1087
click at [26, 51] on link at bounding box center [22, 59] width 44 height 28
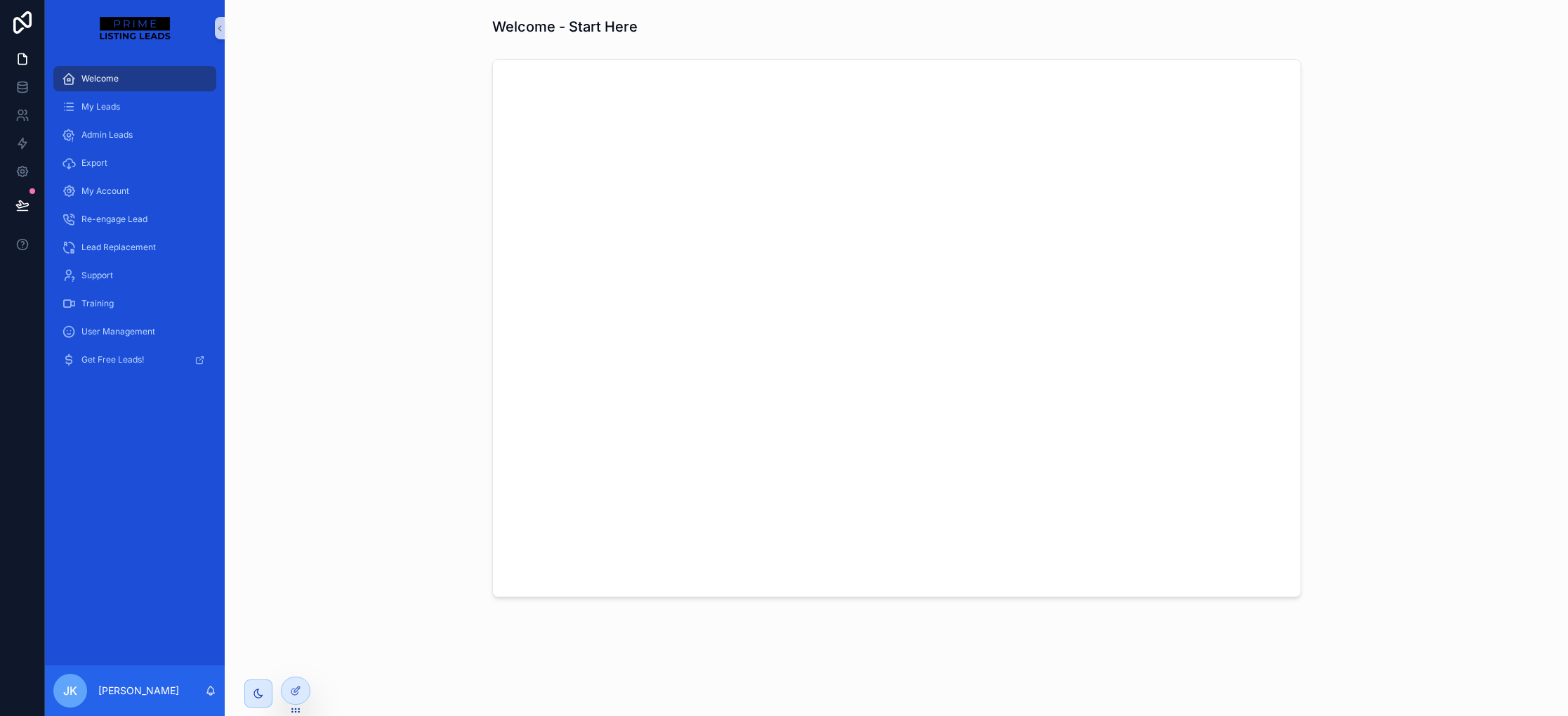
click at [174, 29] on link "scrollable content" at bounding box center [135, 28] width 163 height 22
click at [18, 177] on icon at bounding box center [23, 172] width 14 height 14
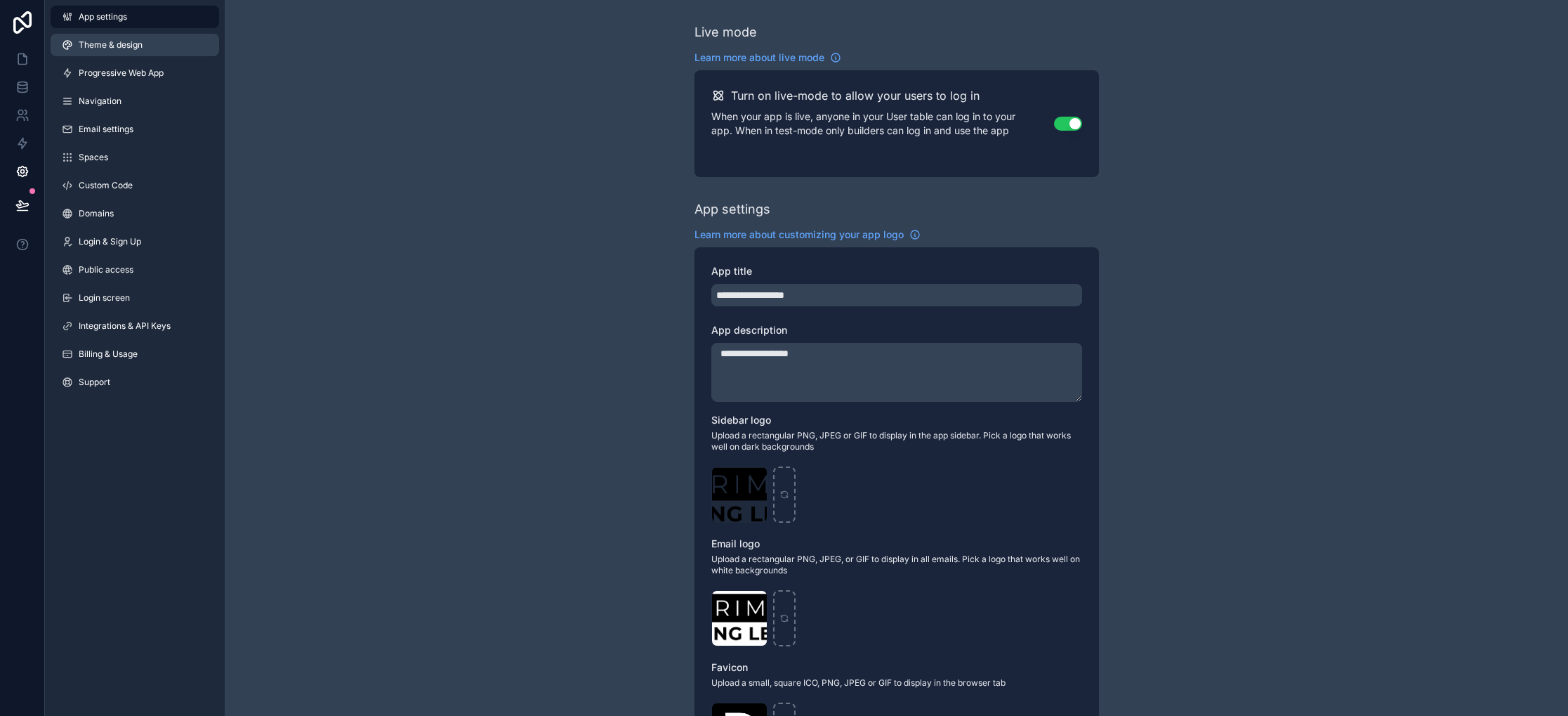
click at [128, 54] on link "Theme & design" at bounding box center [135, 45] width 169 height 22
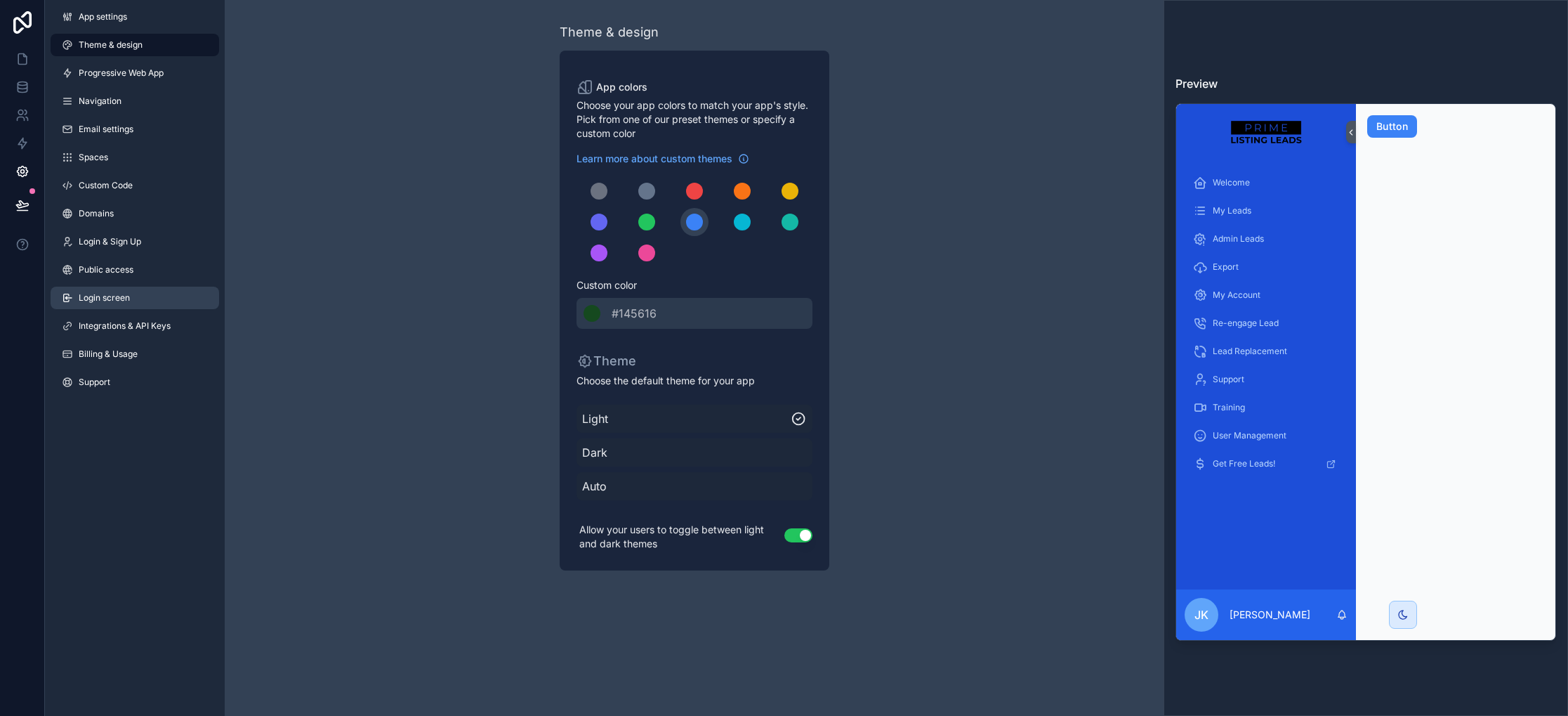
click at [128, 307] on link "Login screen" at bounding box center [135, 298] width 169 height 22
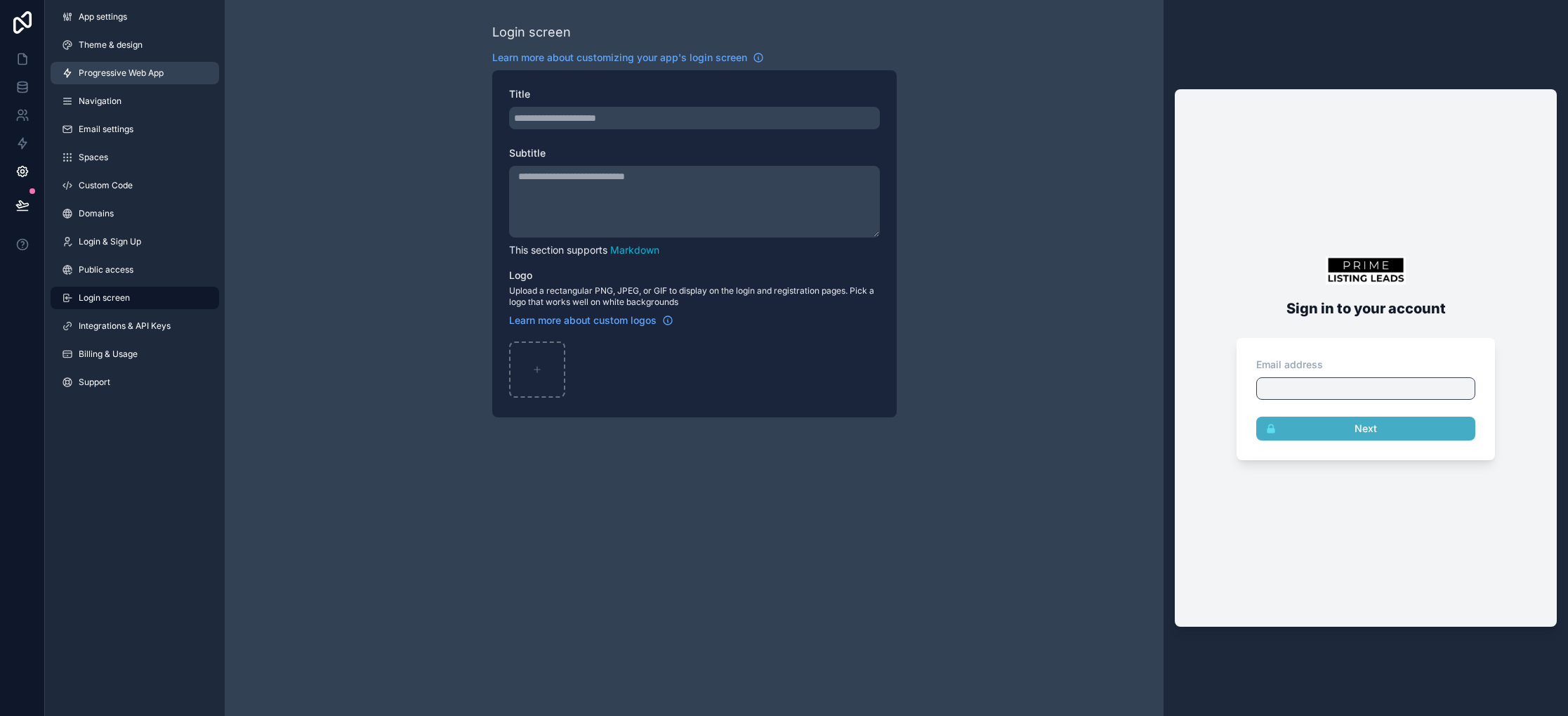
click at [127, 67] on span "Progressive Web App" at bounding box center [120, 73] width 85 height 11
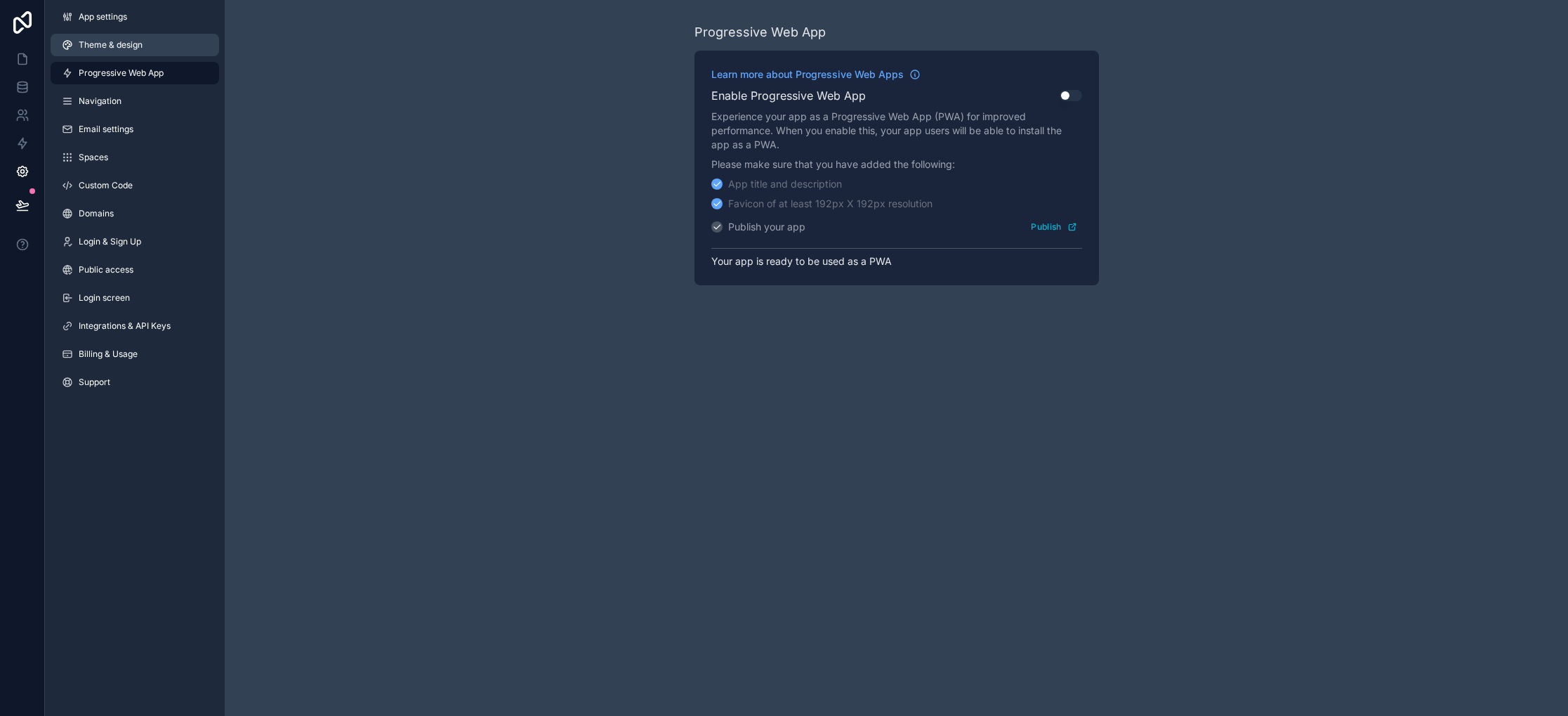
click at [124, 48] on span "Theme & design" at bounding box center [110, 45] width 64 height 11
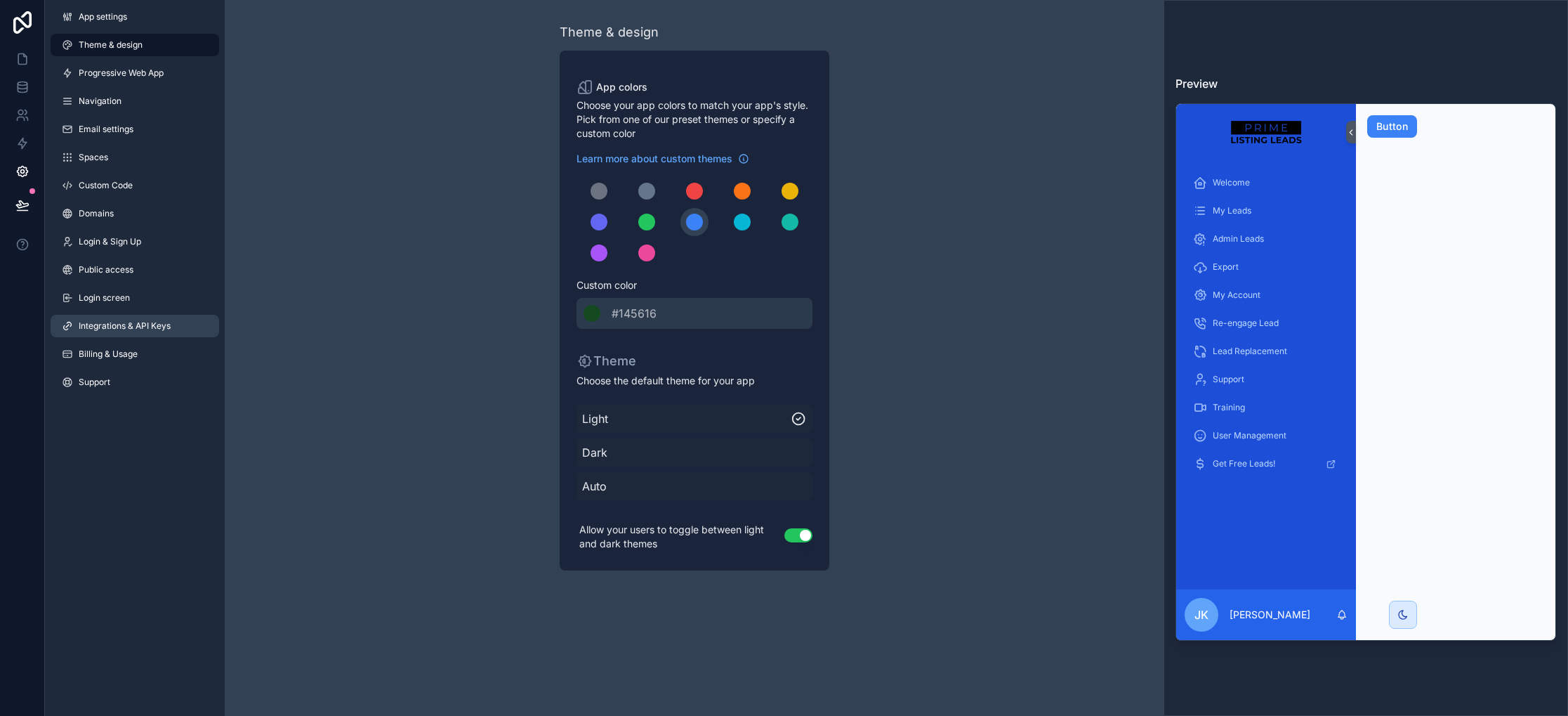
click at [152, 321] on span "Integrations & API Keys" at bounding box center [124, 326] width 92 height 11
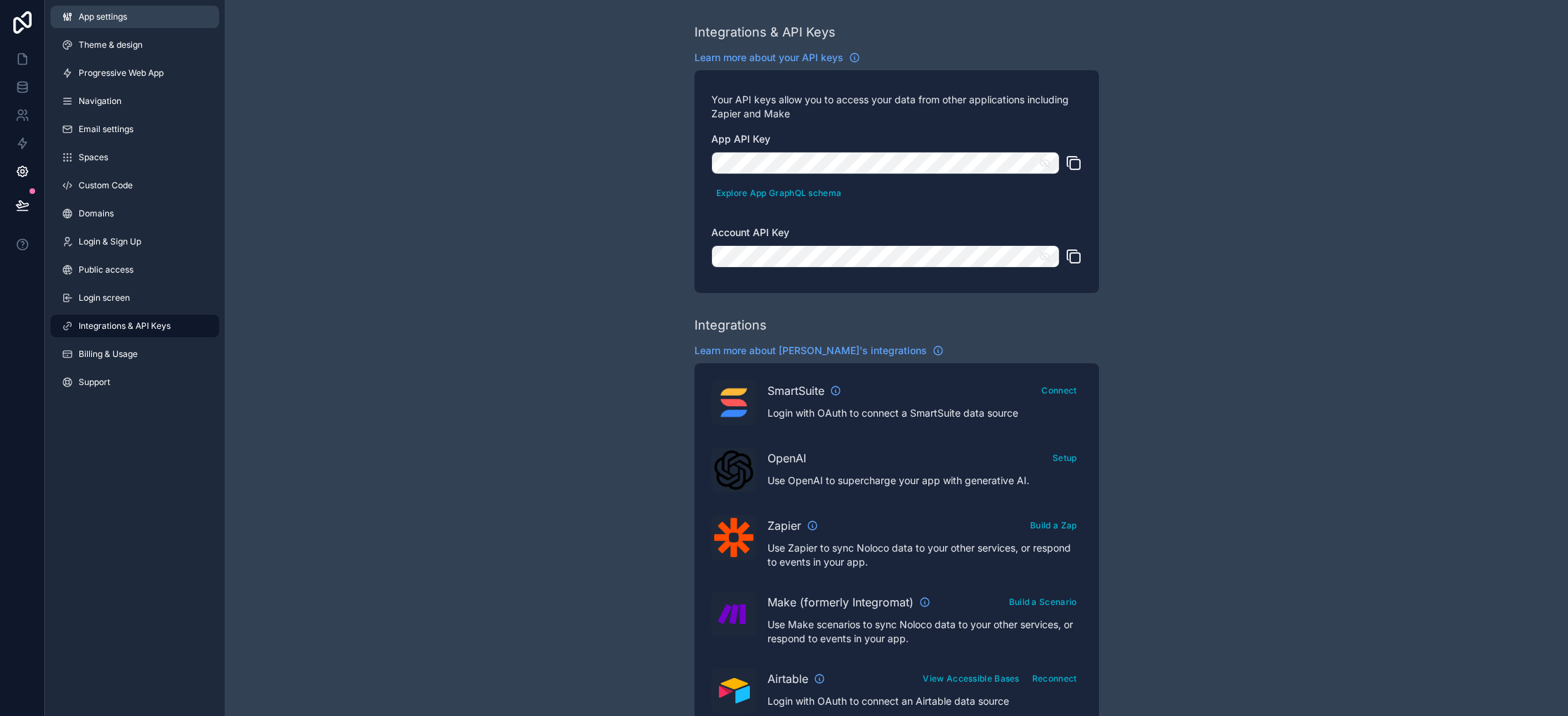
click at [149, 12] on link "App settings" at bounding box center [135, 17] width 169 height 22
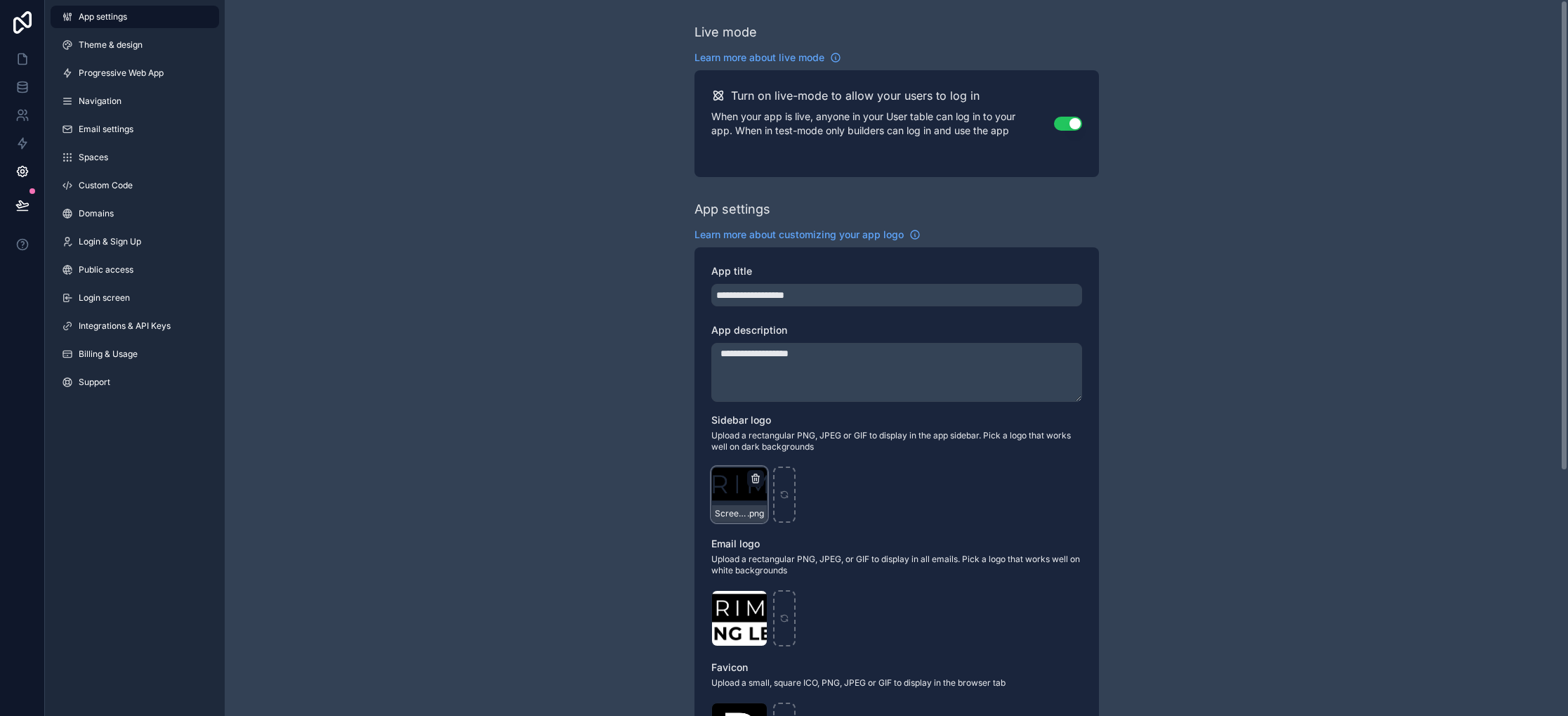
click at [754, 475] on icon "scrollable content" at bounding box center [755, 475] width 3 height 2
click at [780, 457] on icon "button" at bounding box center [785, 453] width 11 height 11
click at [748, 491] on div "scrollable content" at bounding box center [739, 494] width 56 height 56
click at [1250, 587] on div "**********" at bounding box center [896, 543] width 1343 height 1087
click at [741, 491] on icon "scrollable content" at bounding box center [740, 494] width 10 height 10
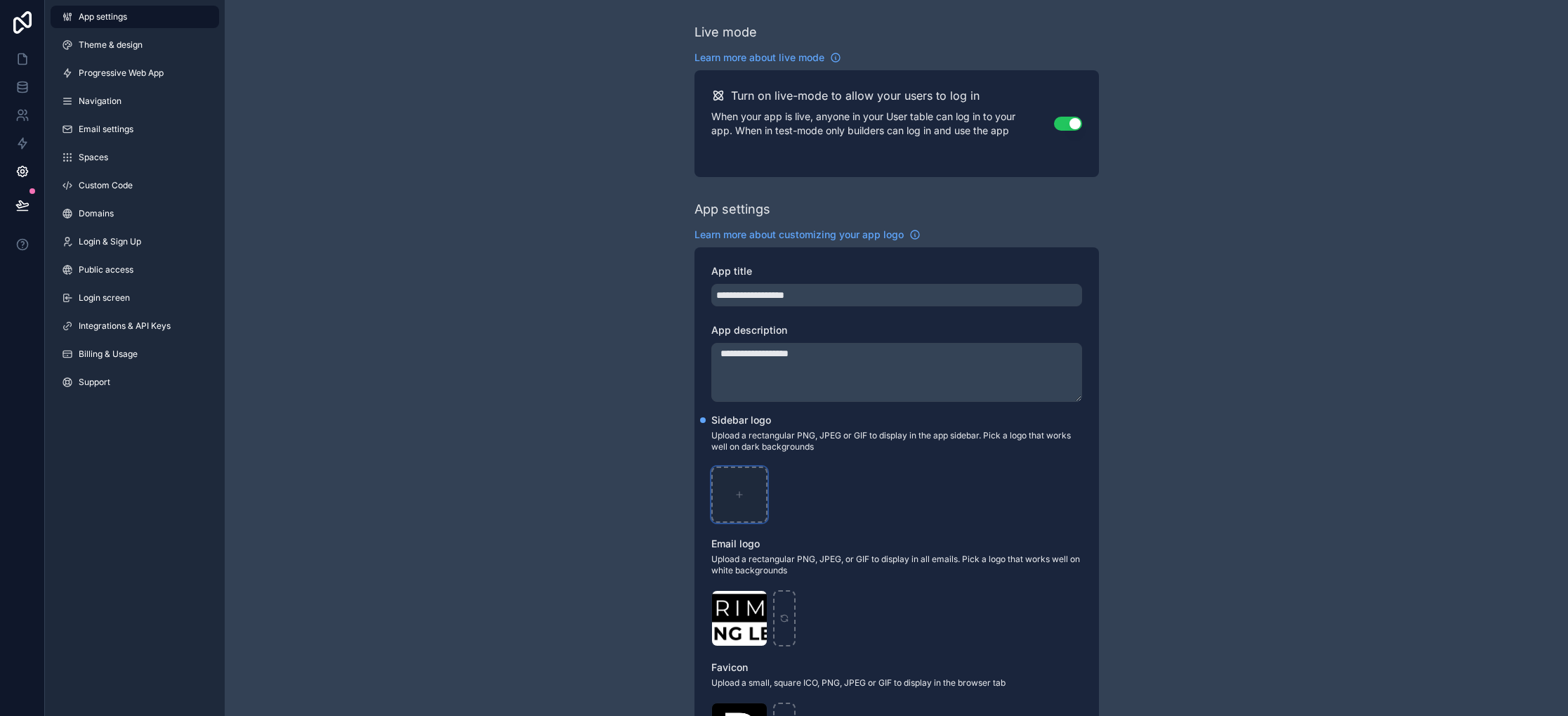
type input "**********"
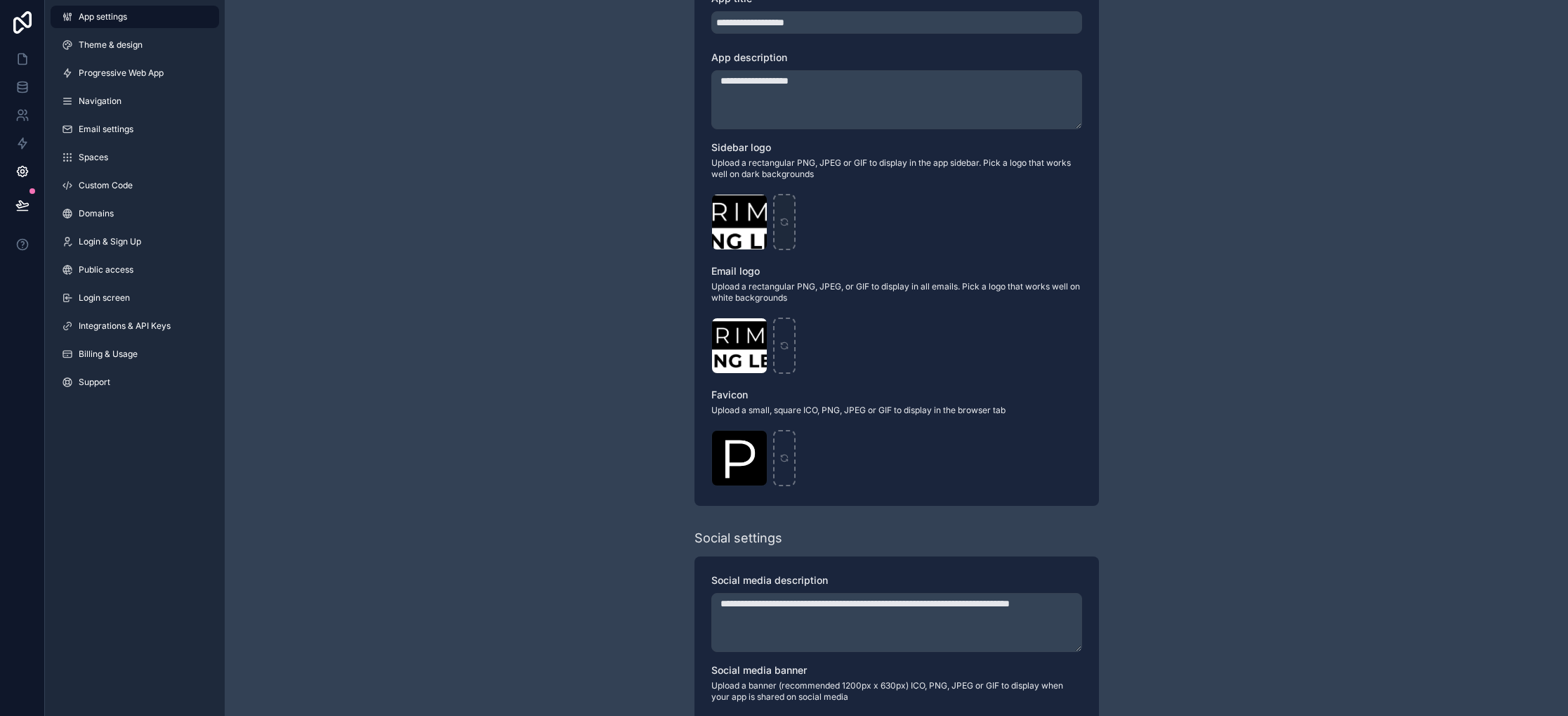
click at [23, 40] on link at bounding box center [22, 22] width 45 height 45
click at [25, 59] on icon at bounding box center [22, 59] width 9 height 10
